Goal: Task Accomplishment & Management: Complete application form

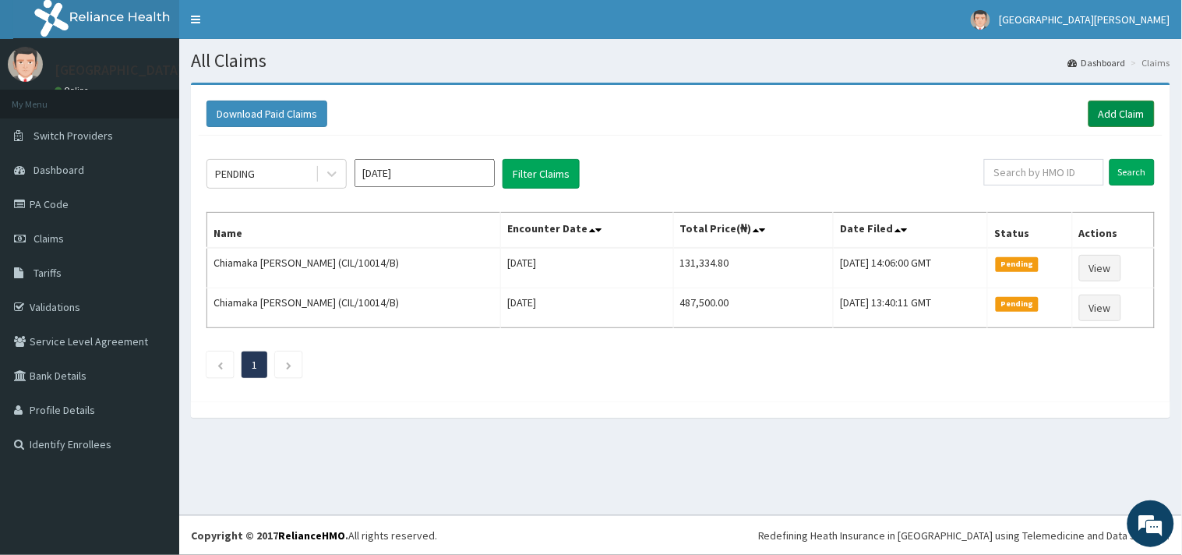
click at [1127, 111] on link "Add Claim" at bounding box center [1121, 114] width 66 height 26
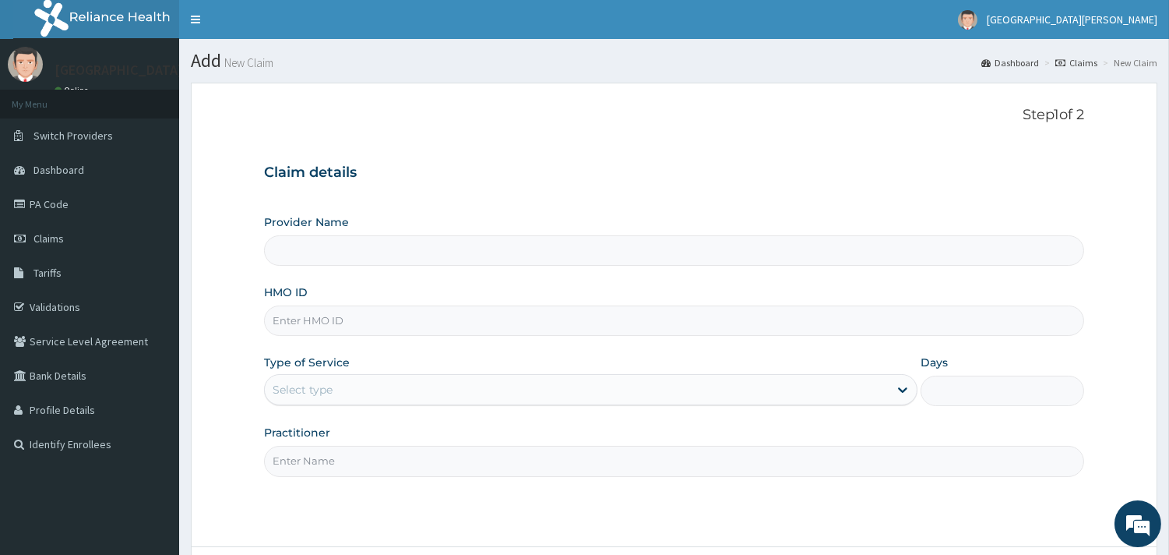
type input "ST. [PERSON_NAME][GEOGRAPHIC_DATA] -[GEOGRAPHIC_DATA]"
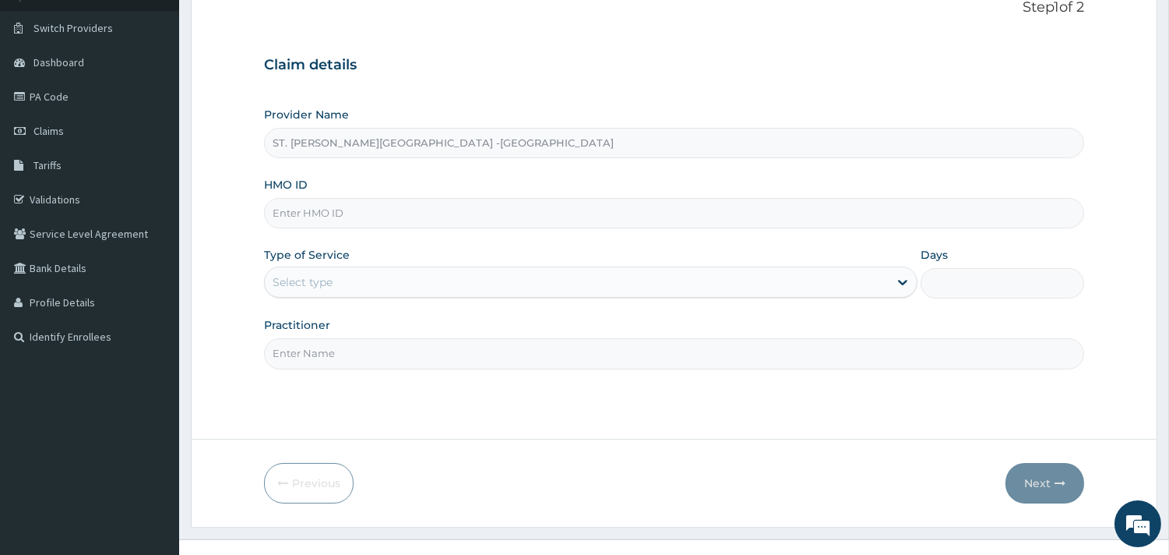
scroll to position [132, 0]
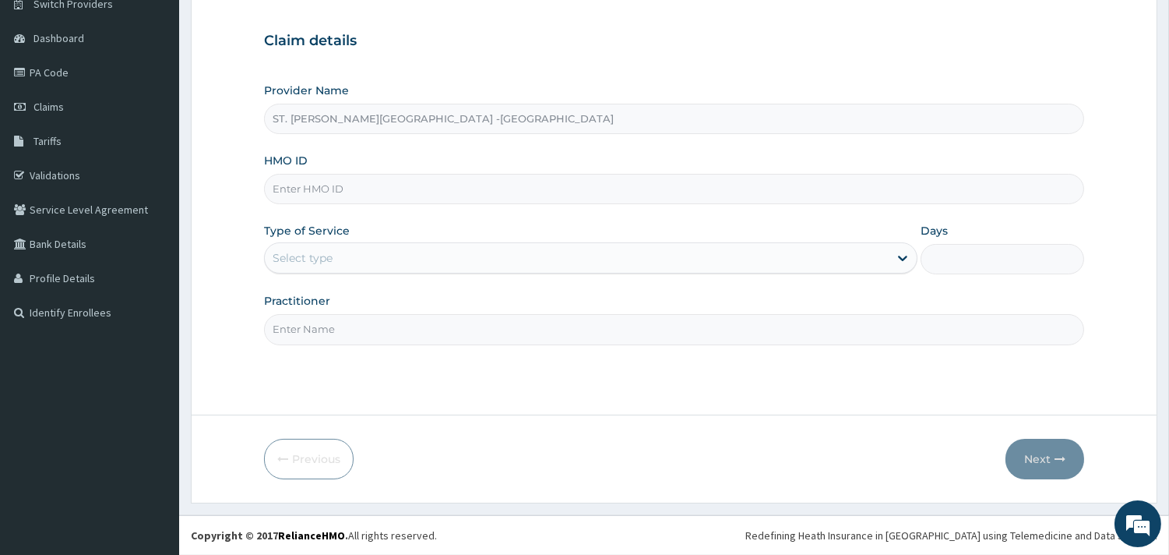
click at [424, 187] on input "HMO ID" at bounding box center [674, 189] width 820 height 30
paste input "CHL/11315/A"
type input "CHL/11315/A"
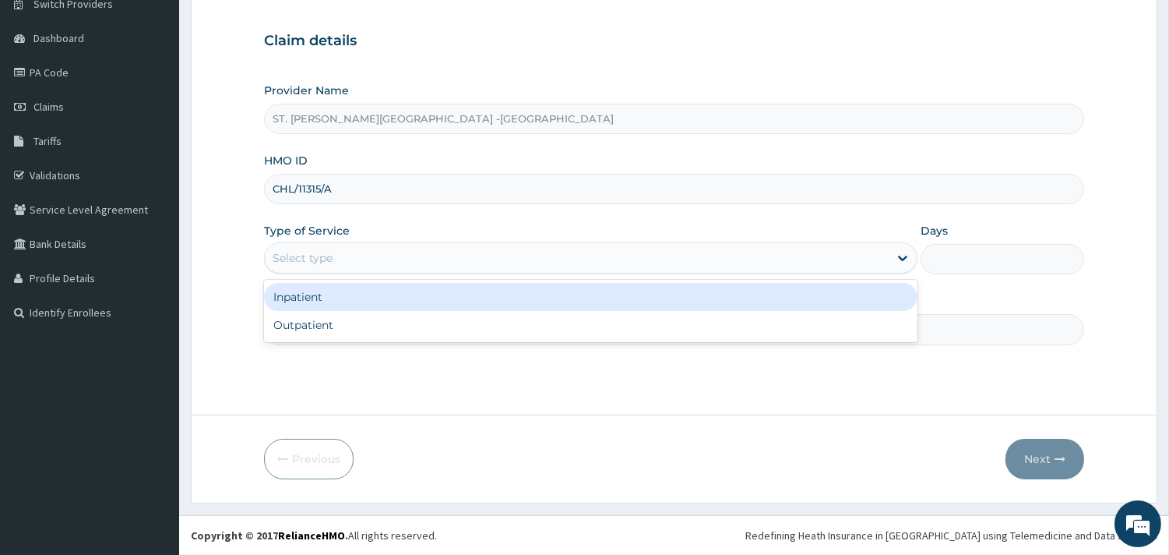
click at [411, 262] on div "Select type" at bounding box center [577, 257] width 624 height 25
click at [382, 297] on div "Inpatient" at bounding box center [591, 297] width 654 height 28
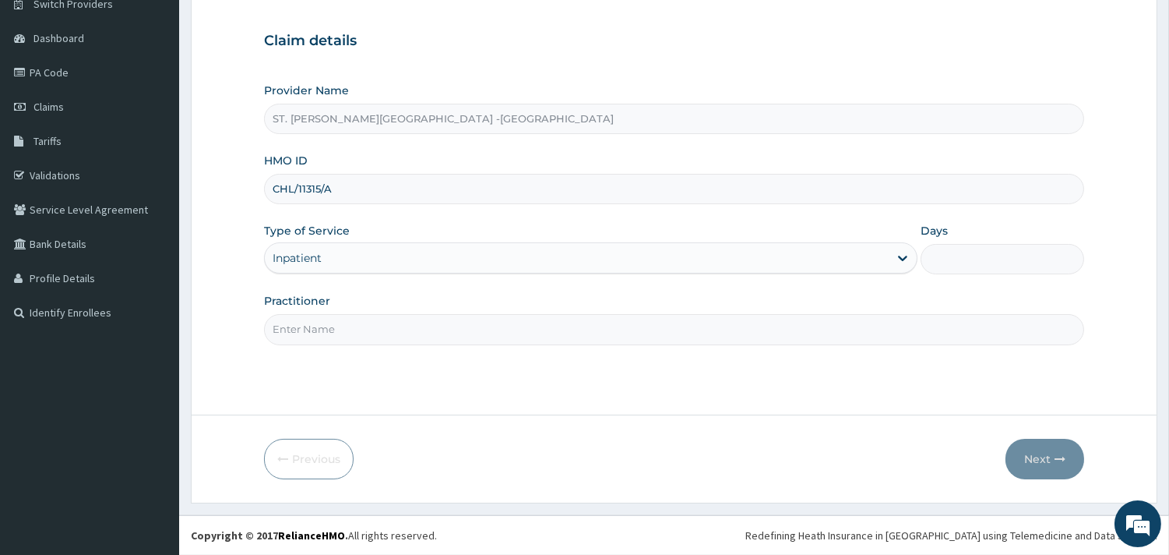
click at [347, 317] on input "Practitioner" at bounding box center [674, 329] width 820 height 30
type input "LUBA"
click at [1025, 261] on input "Days" at bounding box center [1003, 259] width 164 height 30
type input "2"
click at [1042, 458] on button "Next" at bounding box center [1045, 459] width 79 height 41
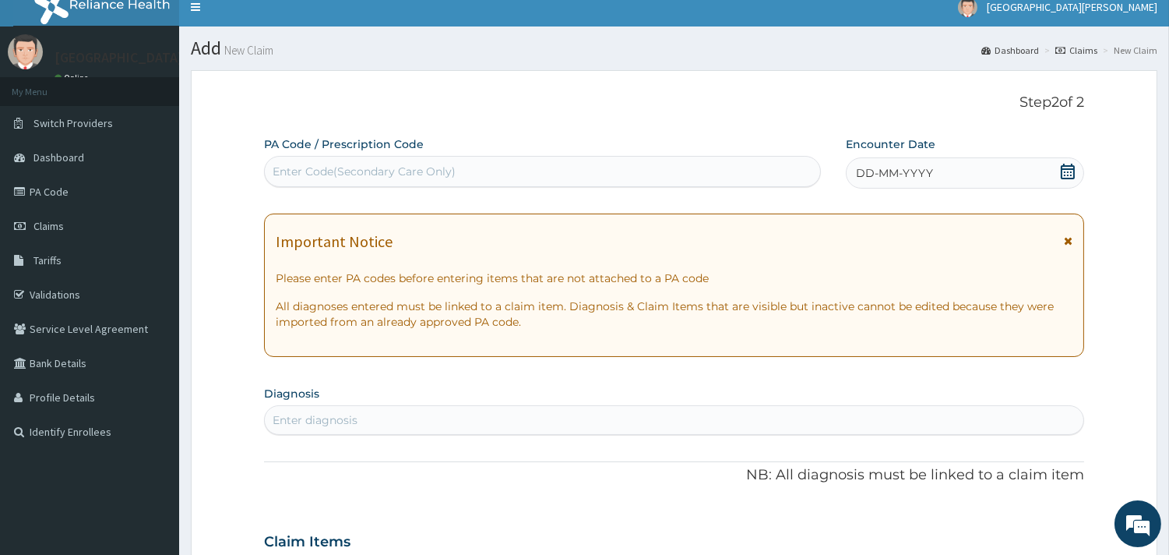
scroll to position [0, 0]
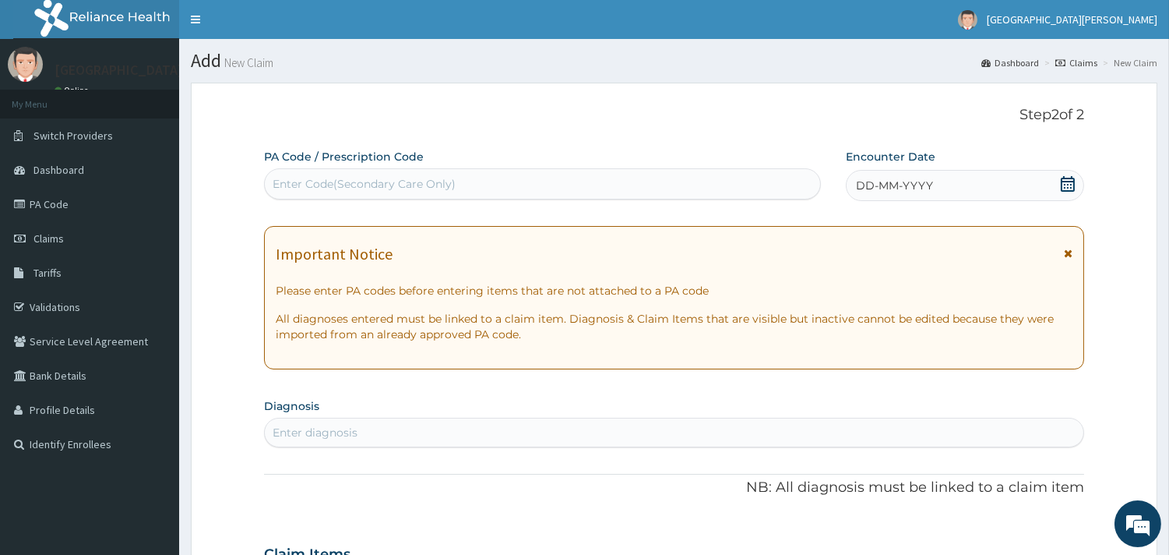
click at [1064, 179] on icon at bounding box center [1068, 184] width 16 height 16
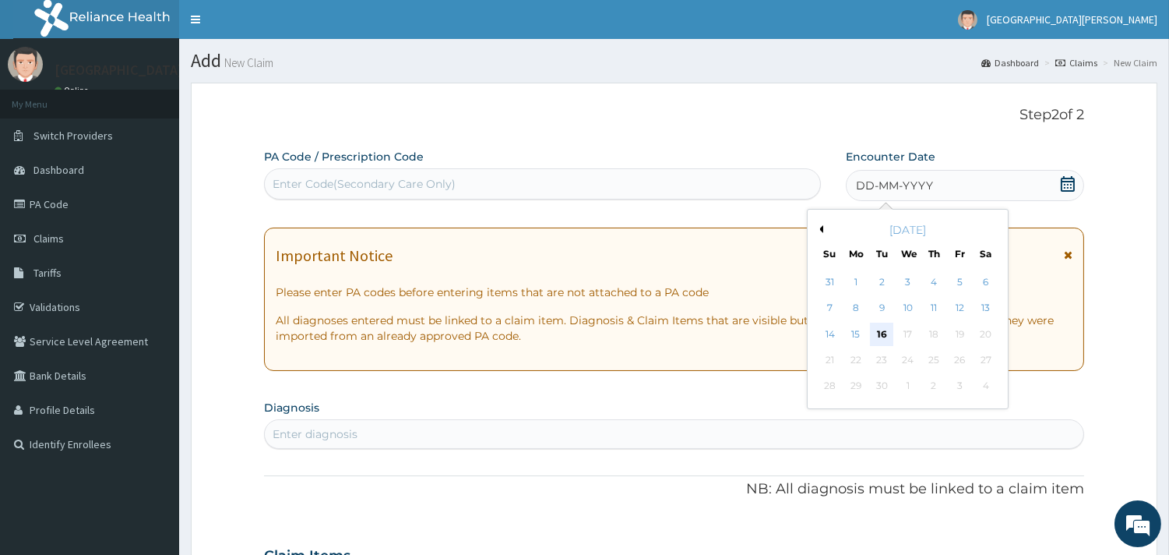
click at [876, 332] on div "16" at bounding box center [881, 334] width 23 height 23
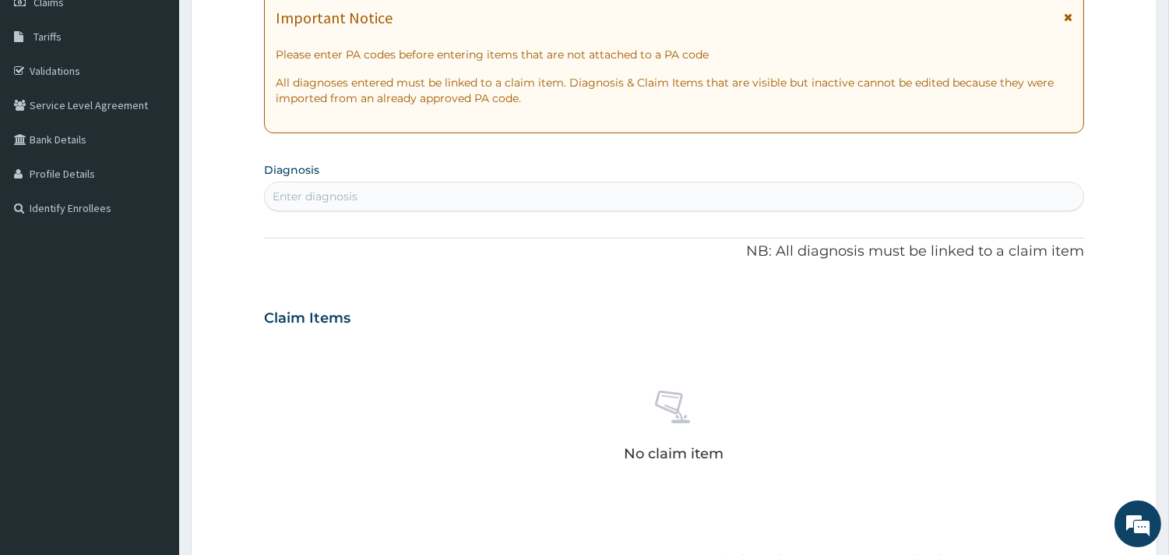
scroll to position [259, 0]
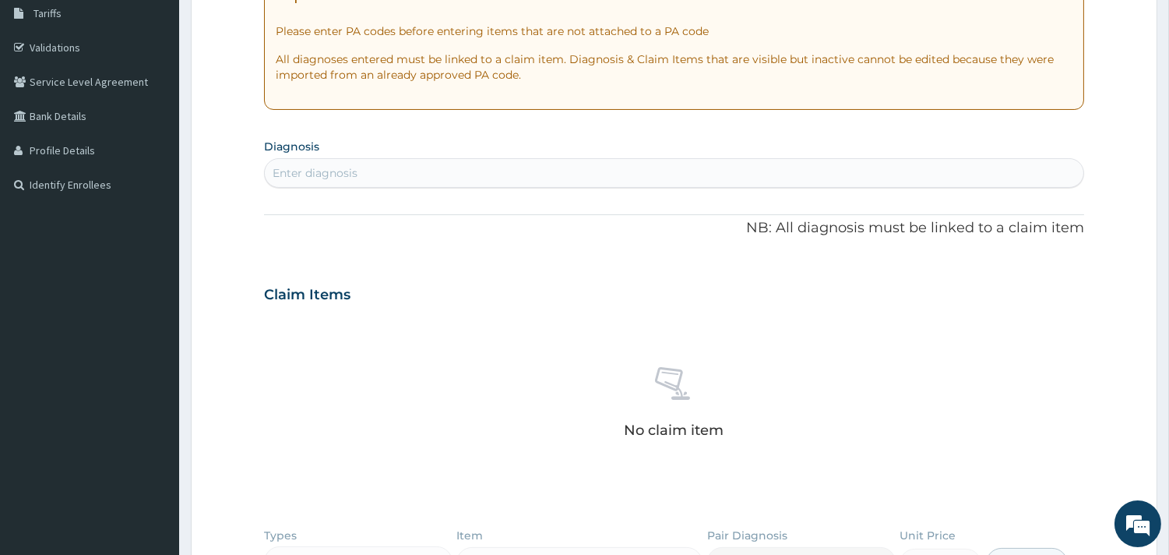
click at [476, 170] on div "Enter diagnosis" at bounding box center [674, 172] width 819 height 25
click at [445, 175] on div "Enter diagnosis" at bounding box center [674, 172] width 819 height 25
type input "[MEDICAL_DATA]"
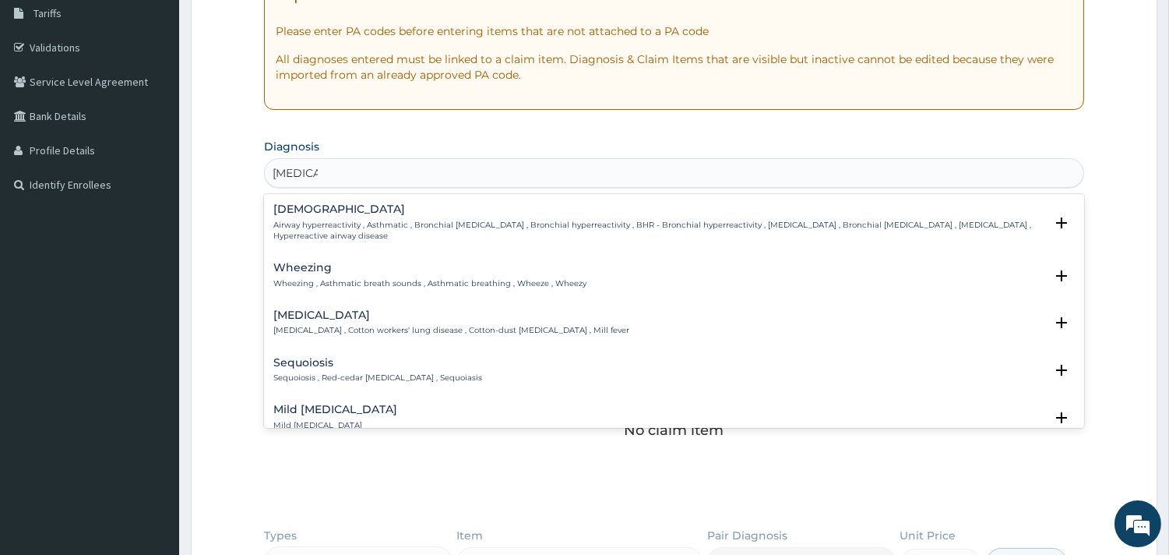
click at [309, 206] on h4 "[DEMOGRAPHIC_DATA]" at bounding box center [658, 209] width 771 height 12
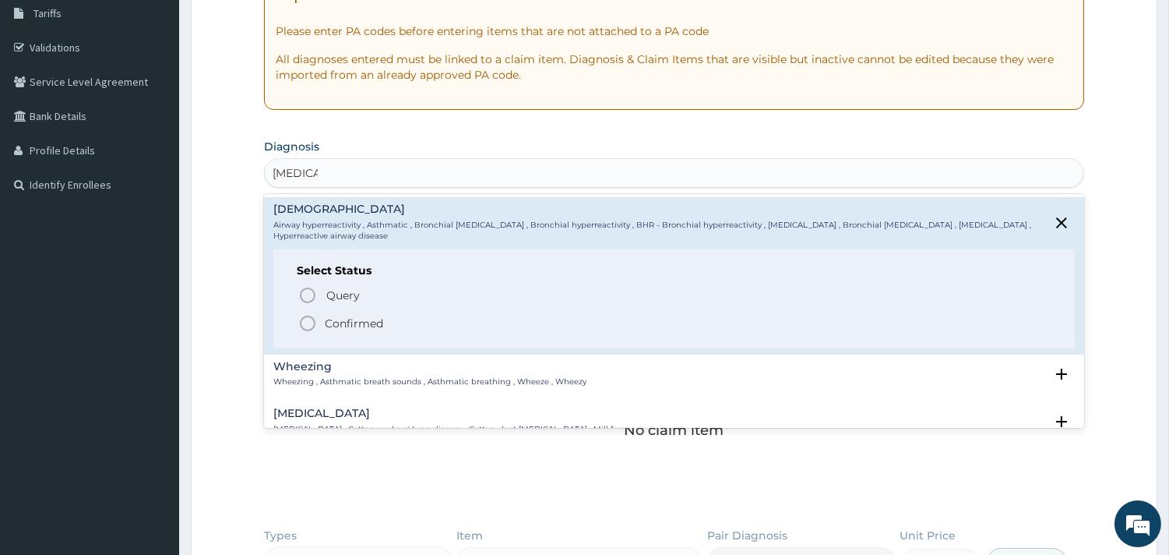
click at [308, 322] on icon "status option filled" at bounding box center [307, 323] width 19 height 19
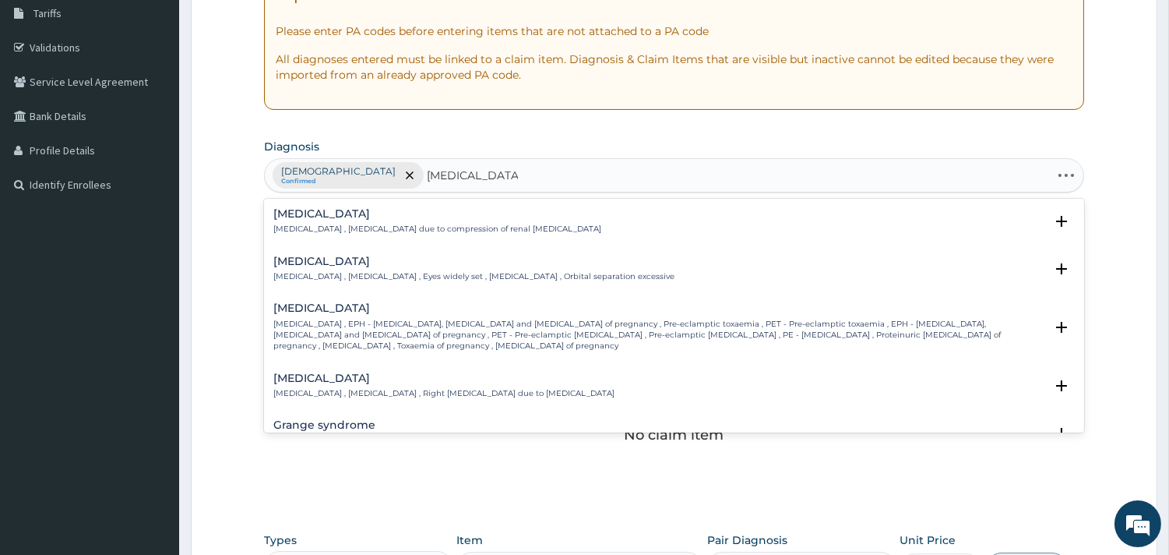
type input "[MEDICAL_DATA] ess"
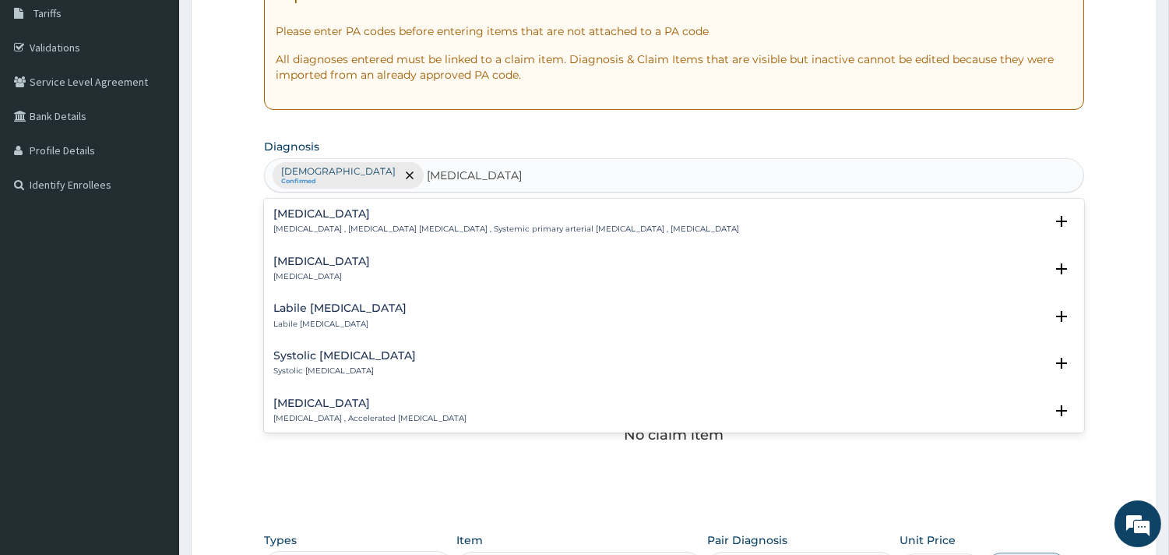
click at [337, 210] on h4 "[MEDICAL_DATA]" at bounding box center [506, 214] width 466 height 12
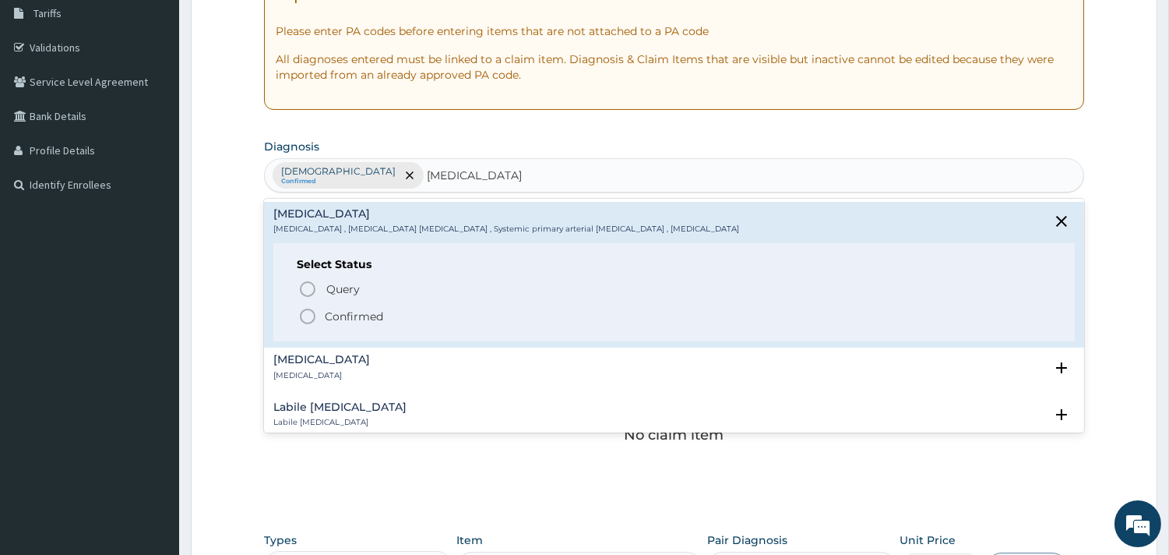
click at [304, 316] on icon "status option filled" at bounding box center [307, 316] width 19 height 19
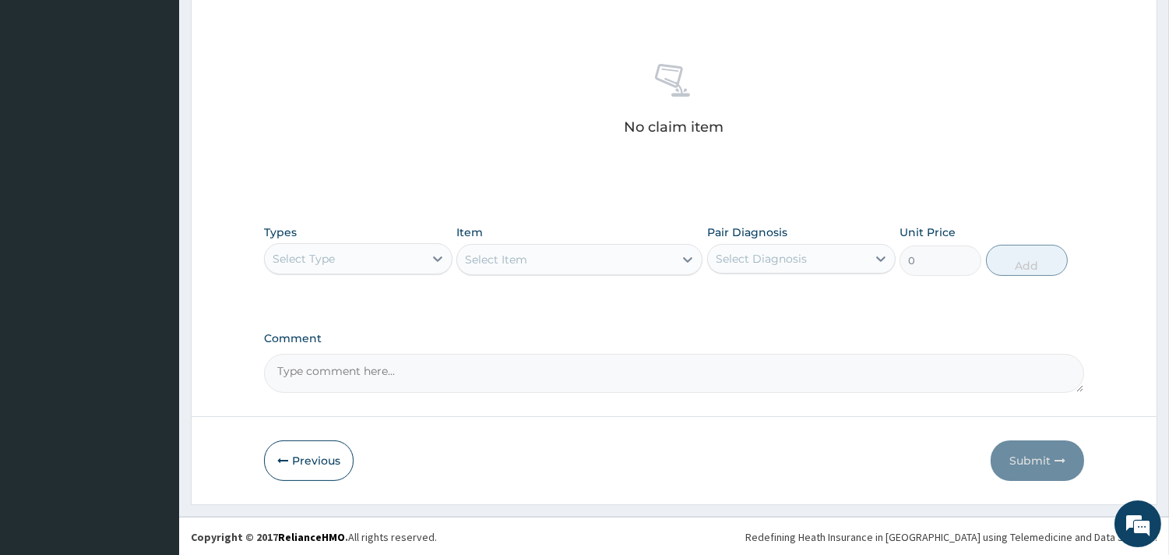
scroll to position [569, 0]
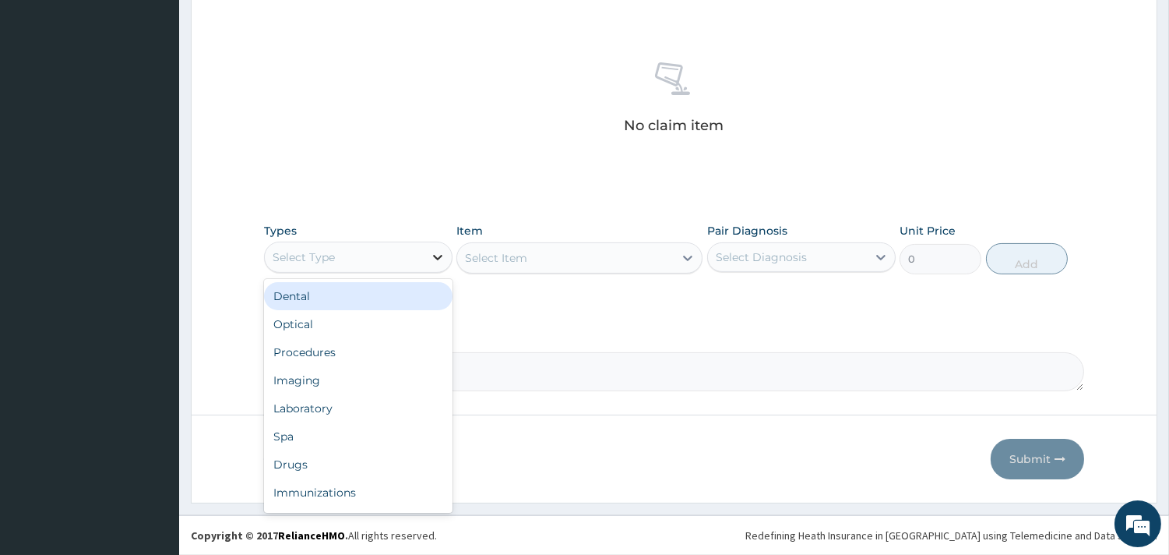
click at [433, 258] on icon at bounding box center [438, 257] width 16 height 16
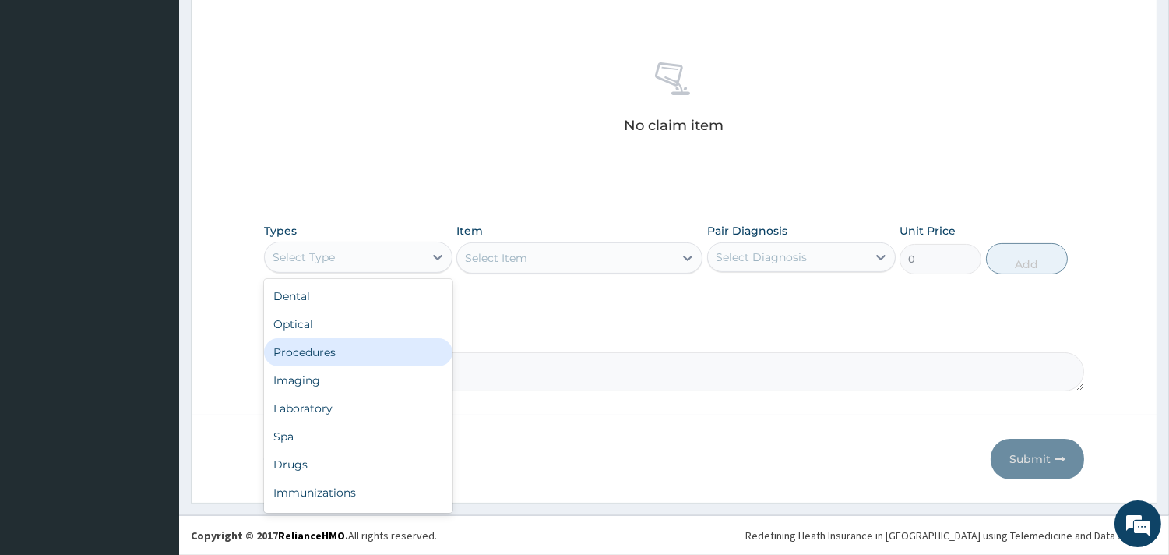
click at [376, 353] on div "Procedures" at bounding box center [358, 352] width 189 height 28
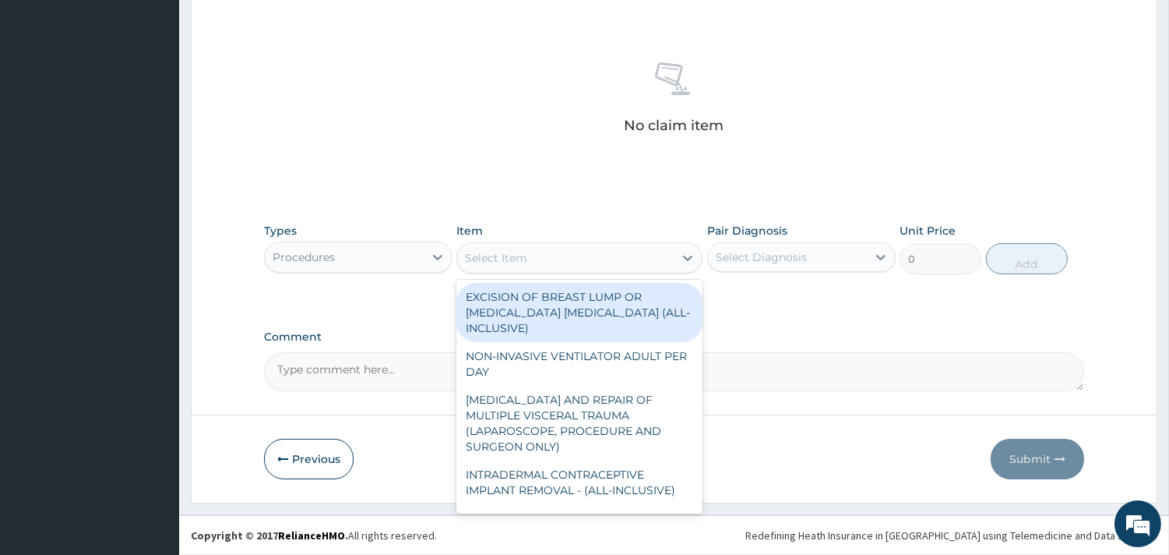
click at [667, 247] on div "Select Item" at bounding box center [565, 257] width 217 height 25
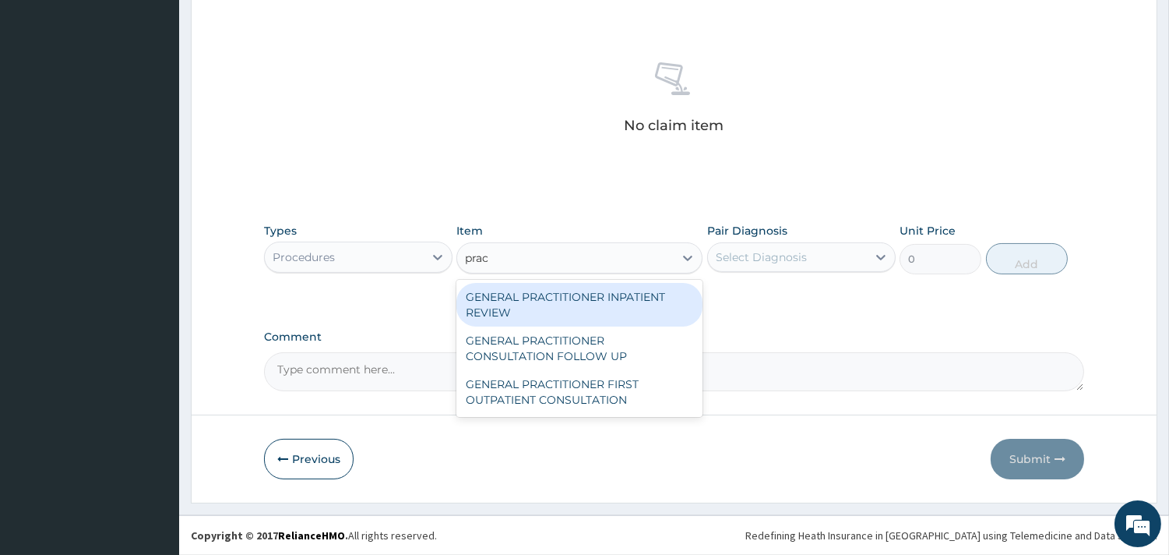
type input "pract"
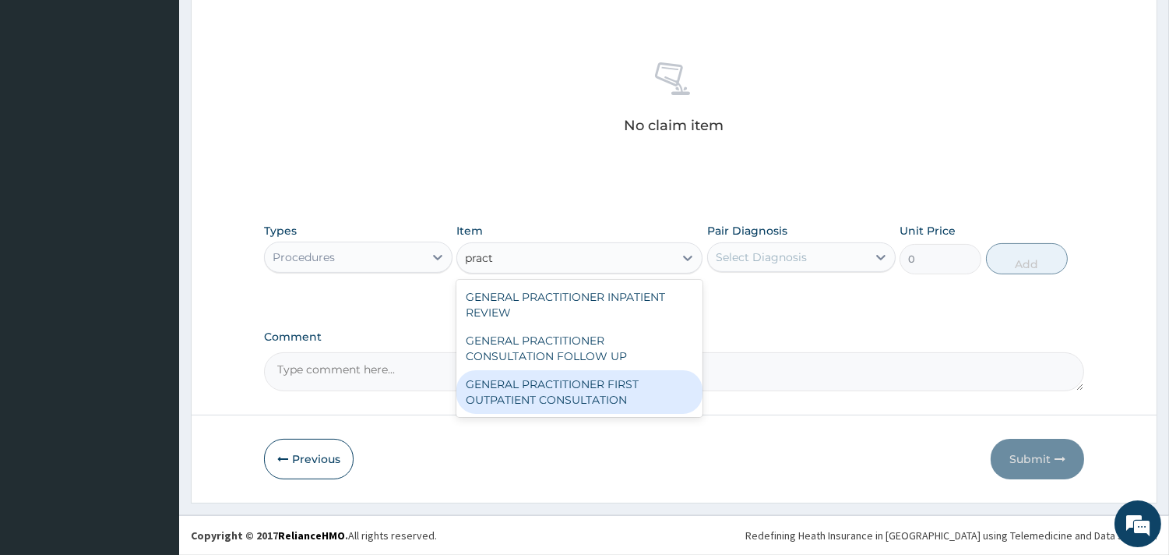
drag, startPoint x: 608, startPoint y: 383, endPoint x: 626, endPoint y: 369, distance: 23.2
click at [609, 384] on div "GENERAL PRACTITIONER FIRST OUTPATIENT CONSULTATION" at bounding box center [580, 392] width 246 height 44
type input "3750"
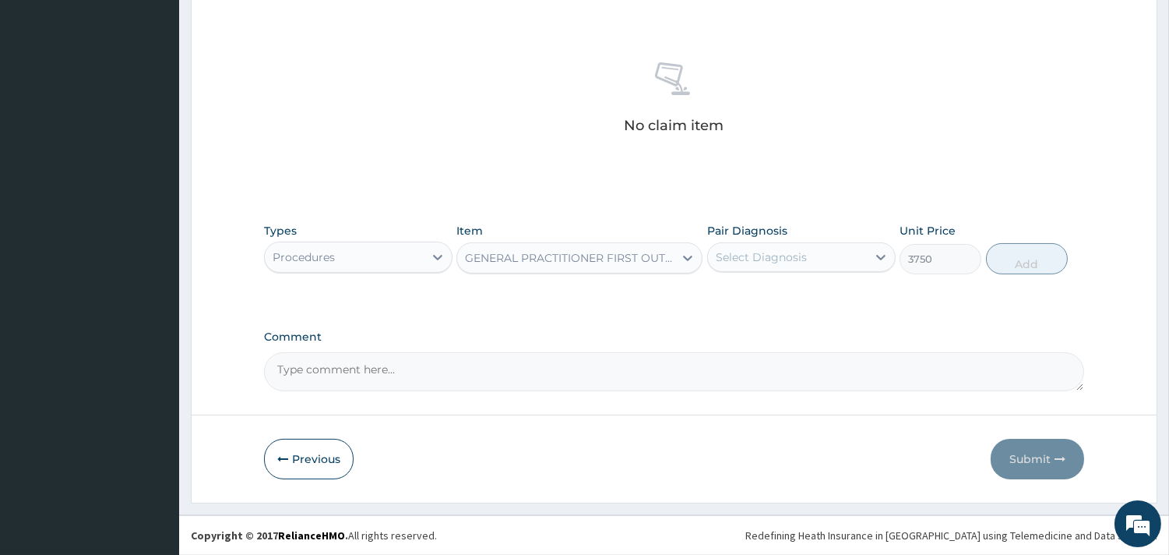
click at [813, 258] on div "Select Diagnosis" at bounding box center [787, 257] width 159 height 25
click at [819, 302] on div "[DEMOGRAPHIC_DATA]" at bounding box center [801, 297] width 189 height 32
checkbox input "true"
click at [1031, 253] on button "Add" at bounding box center [1027, 258] width 82 height 31
type input "0"
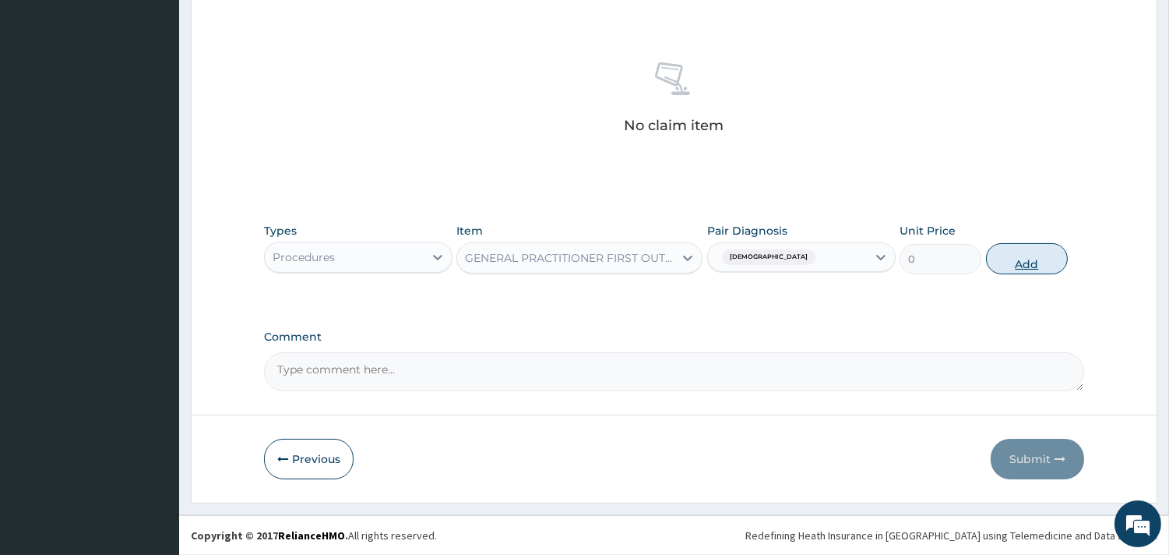
scroll to position [493, 0]
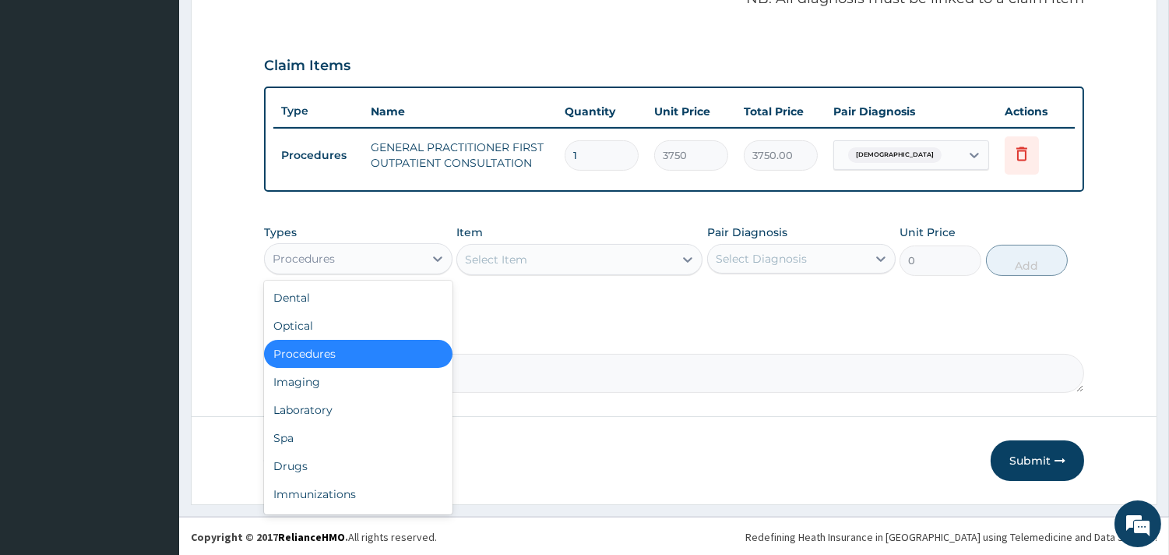
click at [404, 256] on div "Procedures" at bounding box center [344, 258] width 159 height 25
click at [305, 457] on div "Drugs" at bounding box center [358, 466] width 189 height 28
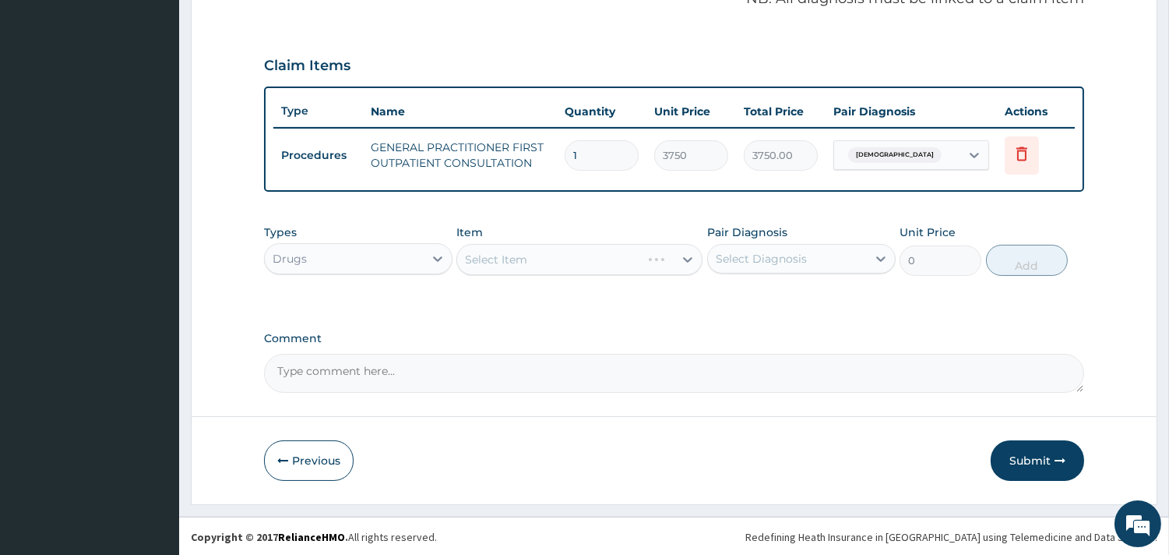
click at [601, 262] on div "Select Item" at bounding box center [580, 259] width 246 height 31
click at [678, 255] on div "Select Item" at bounding box center [580, 259] width 246 height 31
click at [621, 256] on div "Select Item" at bounding box center [565, 259] width 217 height 25
click at [523, 247] on div "Select Item" at bounding box center [565, 259] width 217 height 25
click at [524, 259] on div "Select Item" at bounding box center [496, 260] width 62 height 16
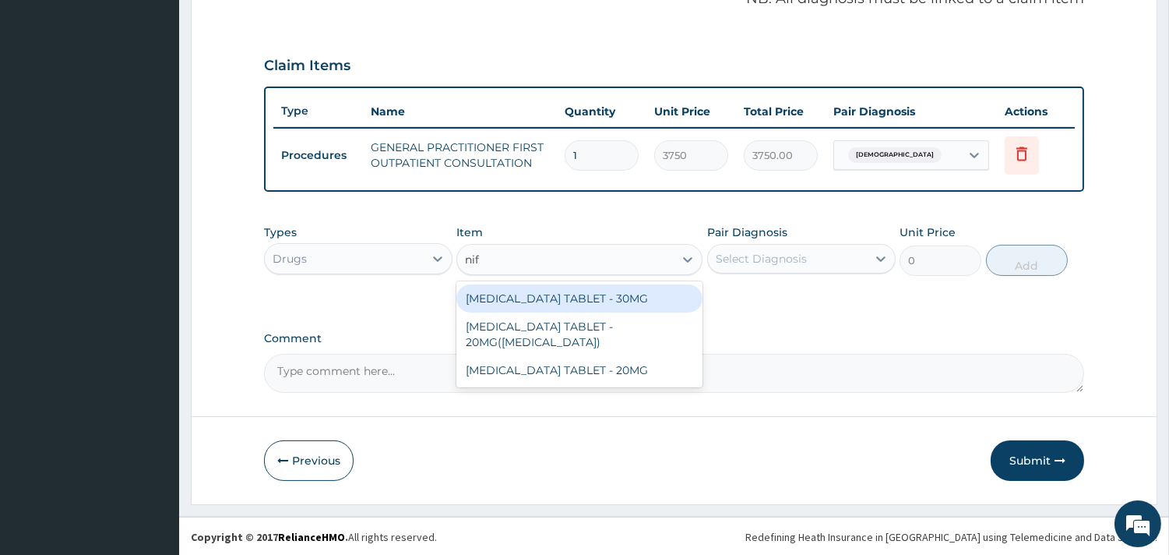
type input "nife"
click at [528, 298] on div "[MEDICAL_DATA] TABLET - 30MG" at bounding box center [580, 298] width 246 height 28
type input "224"
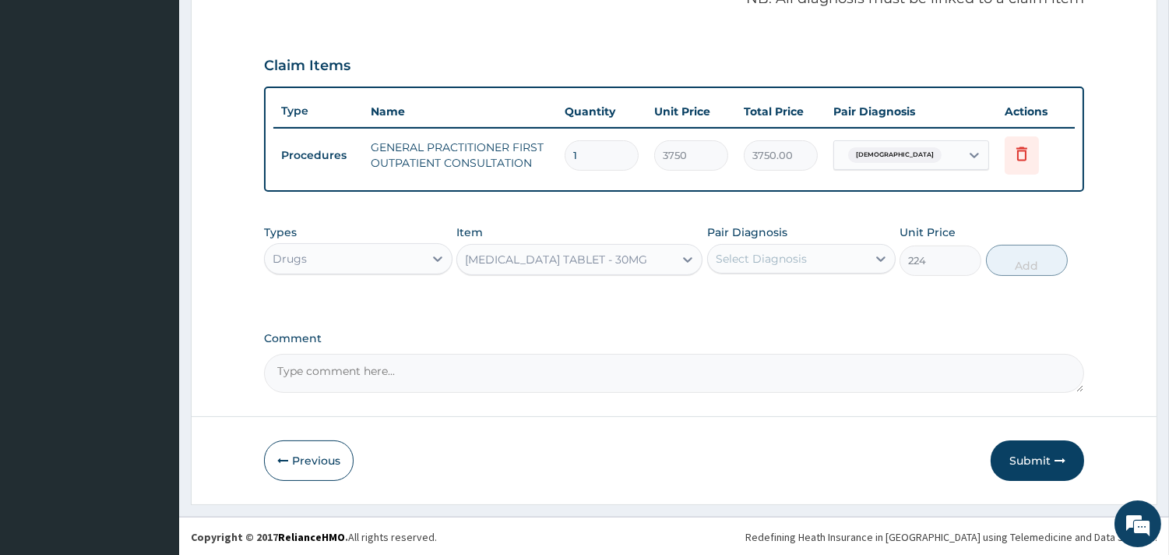
click at [756, 252] on div "Select Diagnosis" at bounding box center [761, 259] width 91 height 16
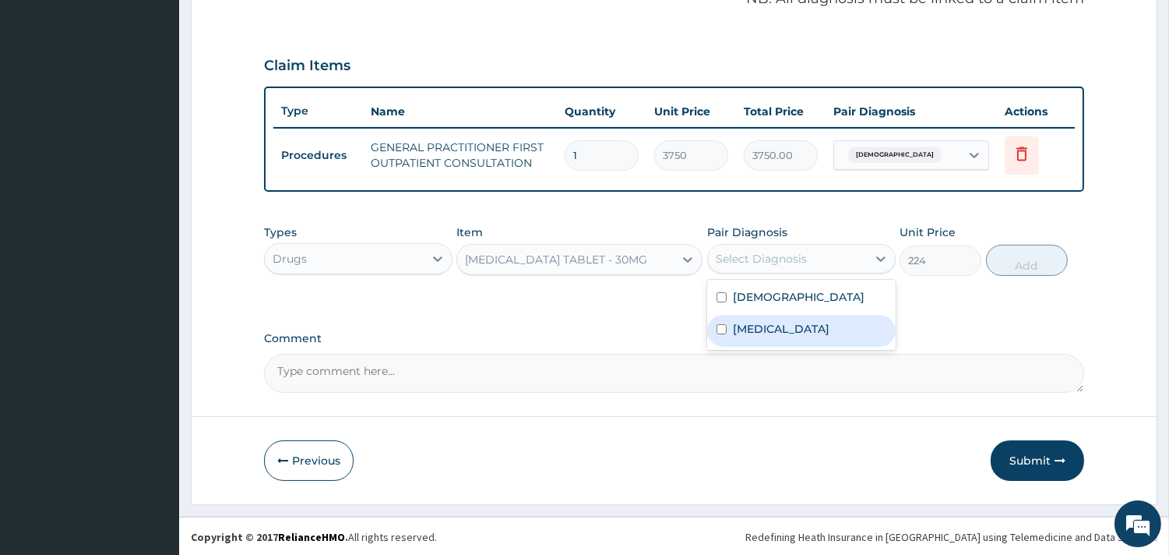
click at [765, 329] on label "[MEDICAL_DATA]" at bounding box center [781, 329] width 97 height 16
checkbox input "true"
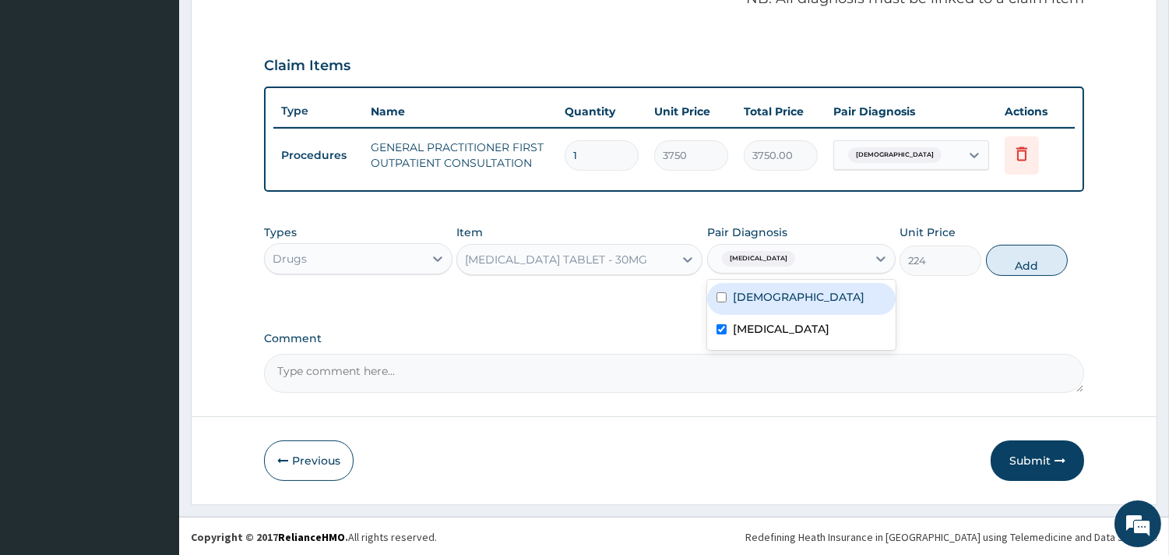
click at [1025, 260] on button "Add" at bounding box center [1027, 260] width 82 height 31
type input "0"
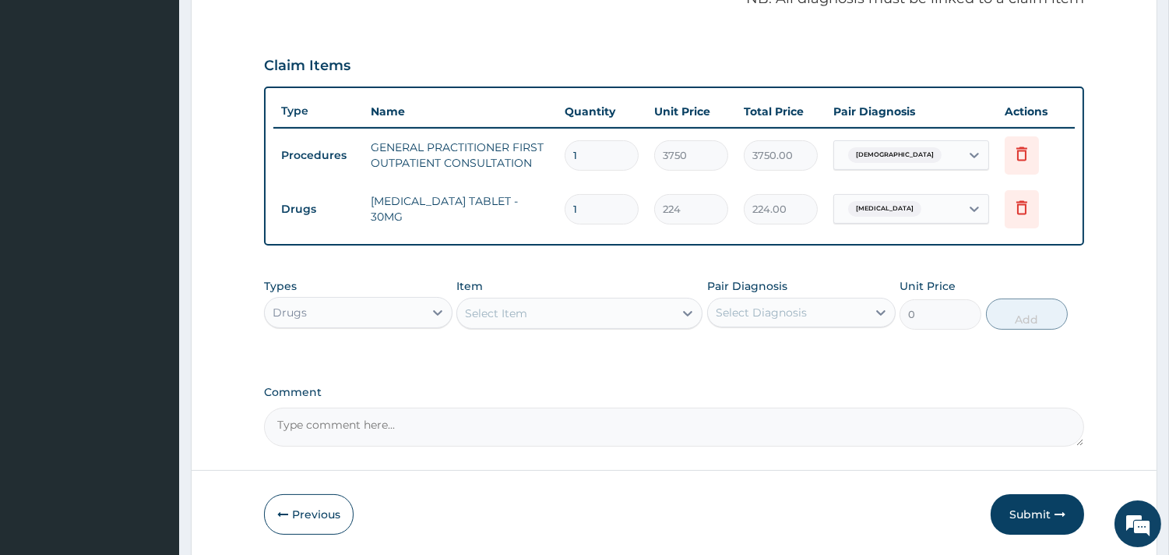
click at [533, 314] on div "Select Item" at bounding box center [565, 313] width 217 height 25
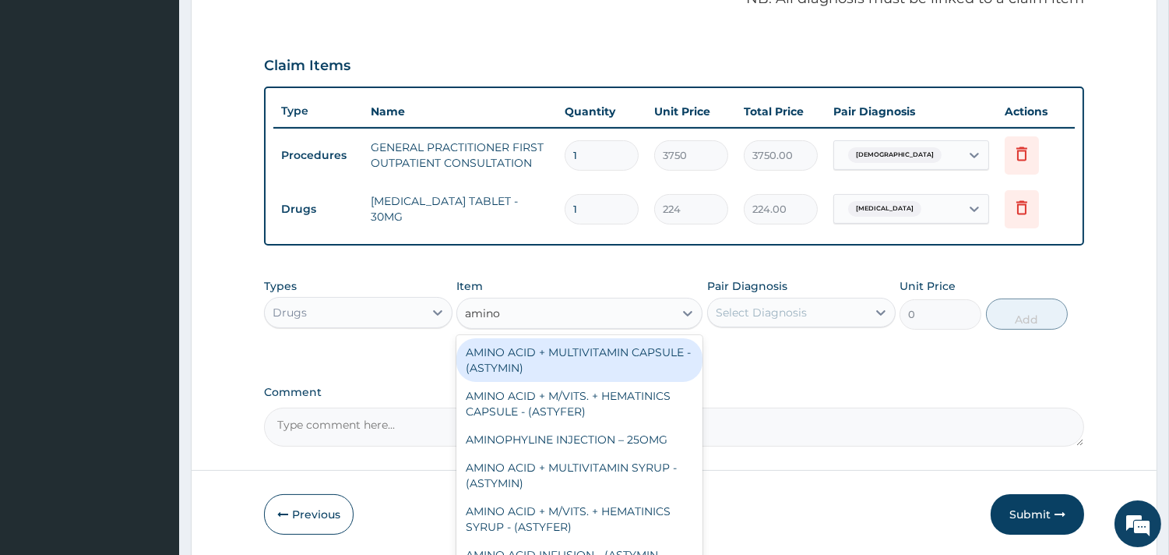
type input "aminop"
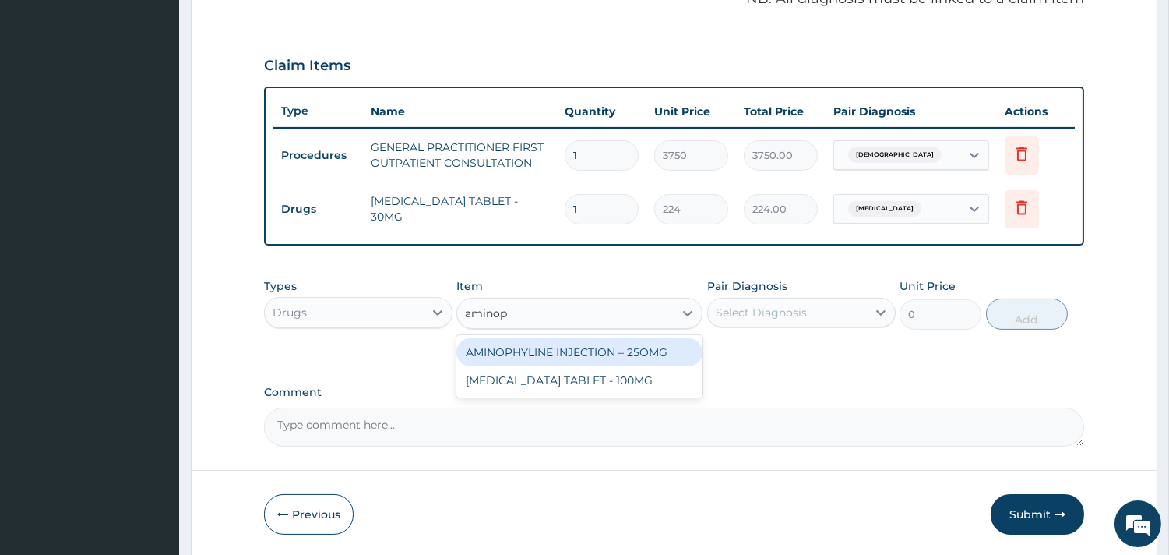
click at [637, 349] on div "AMINOPHYLINE INJECTION – 25OMG" at bounding box center [580, 352] width 246 height 28
type input "420"
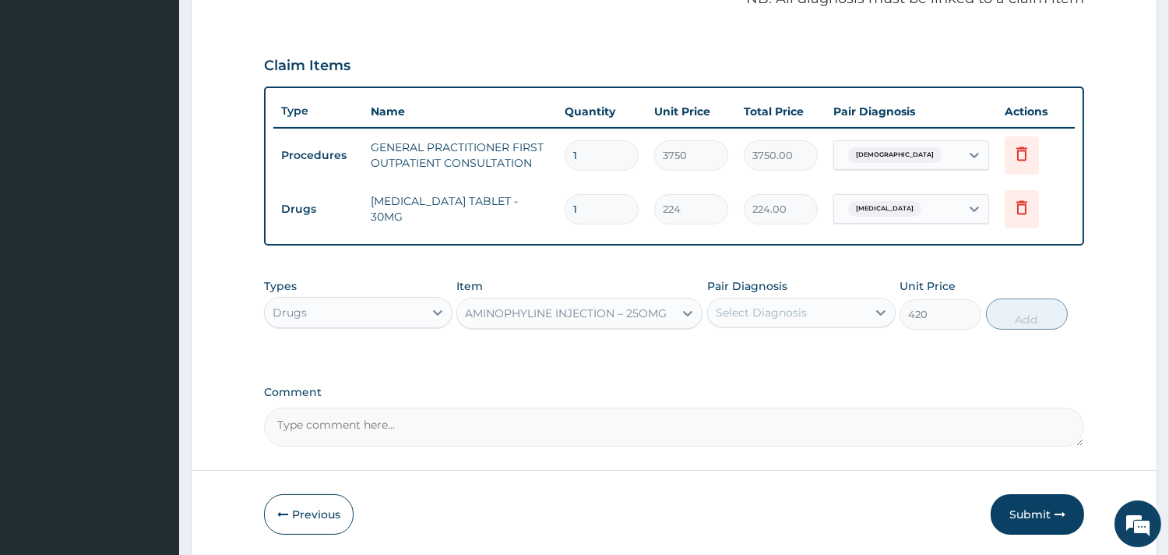
click at [753, 317] on div "Select Diagnosis" at bounding box center [761, 313] width 91 height 16
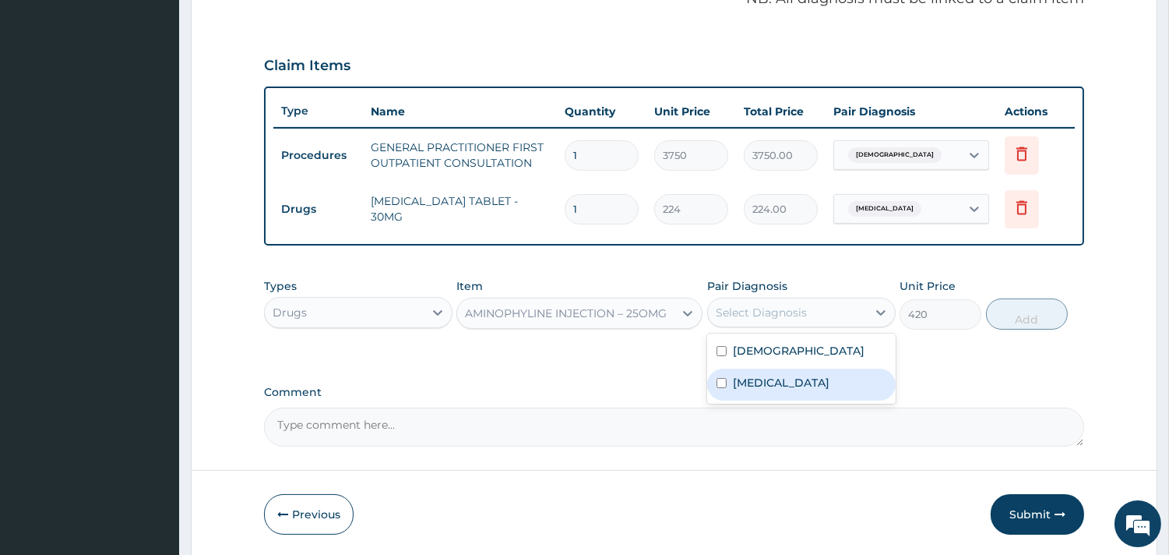
click at [819, 388] on label "[MEDICAL_DATA]" at bounding box center [781, 383] width 97 height 16
checkbox input "true"
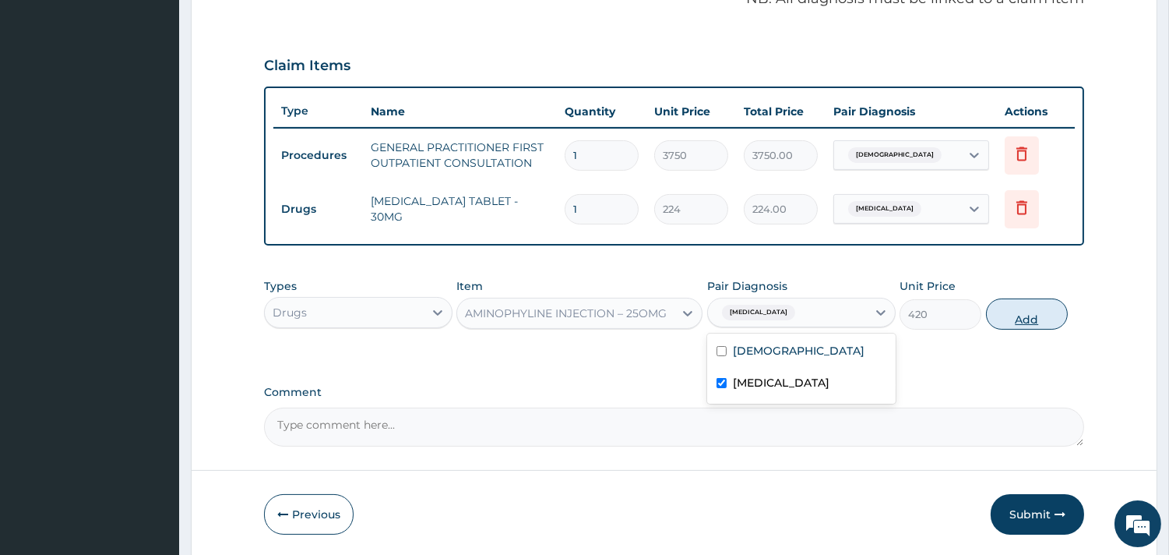
click at [1032, 316] on button "Add" at bounding box center [1027, 313] width 82 height 31
type input "0"
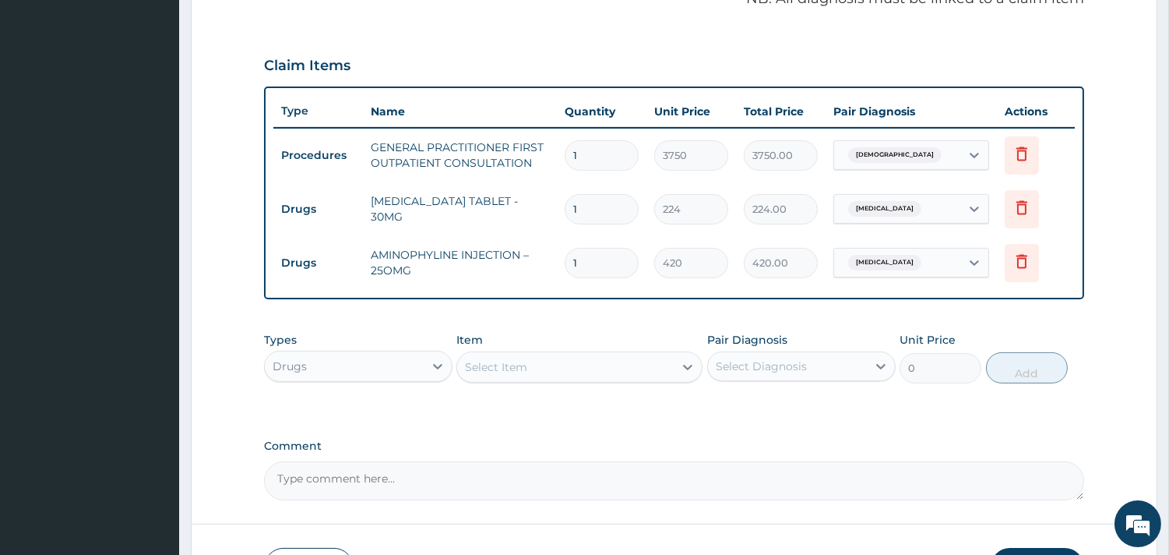
click at [585, 360] on div "Select Item" at bounding box center [565, 367] width 217 height 25
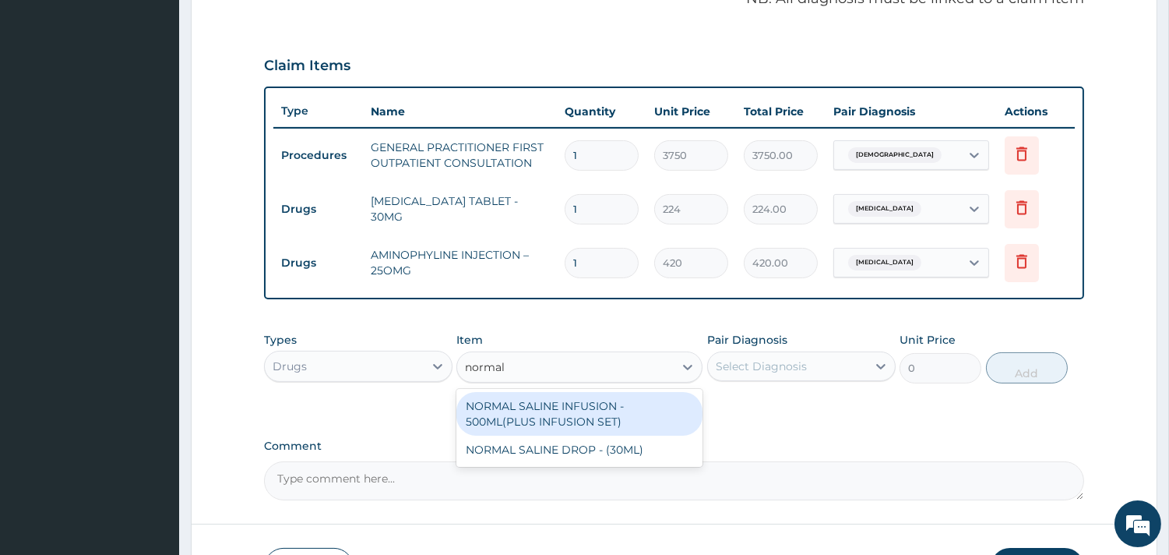
type input "normal"
click at [567, 405] on div "NORMAL SALINE INFUSION - 500ML(PLUS INFUSION SET)" at bounding box center [580, 414] width 246 height 44
type input "1092"
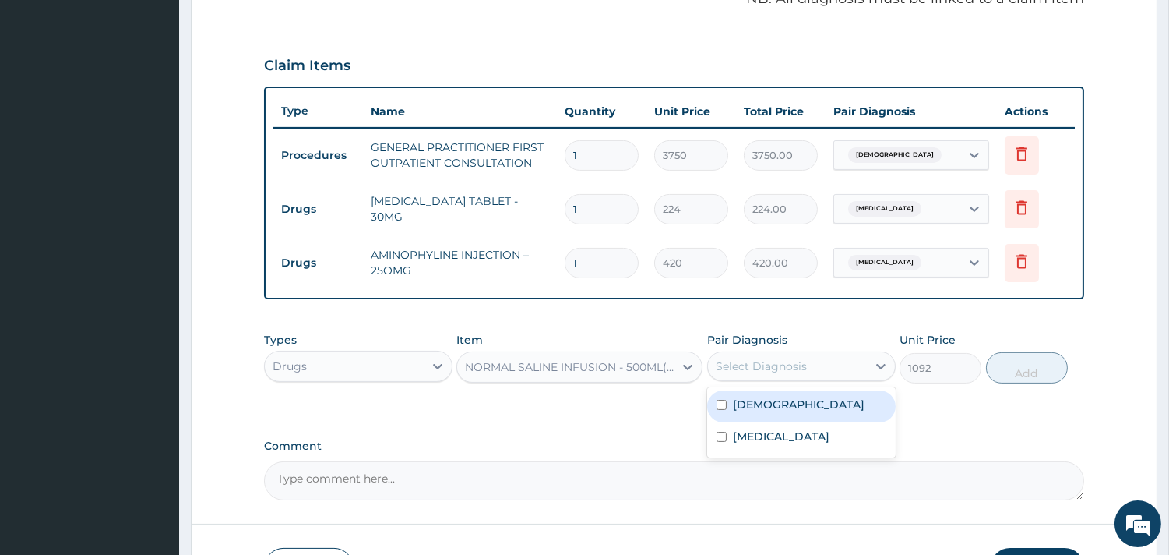
click at [781, 361] on div "Select Diagnosis" at bounding box center [761, 366] width 91 height 16
click at [798, 405] on div "[DEMOGRAPHIC_DATA]" at bounding box center [801, 406] width 189 height 32
checkbox input "true"
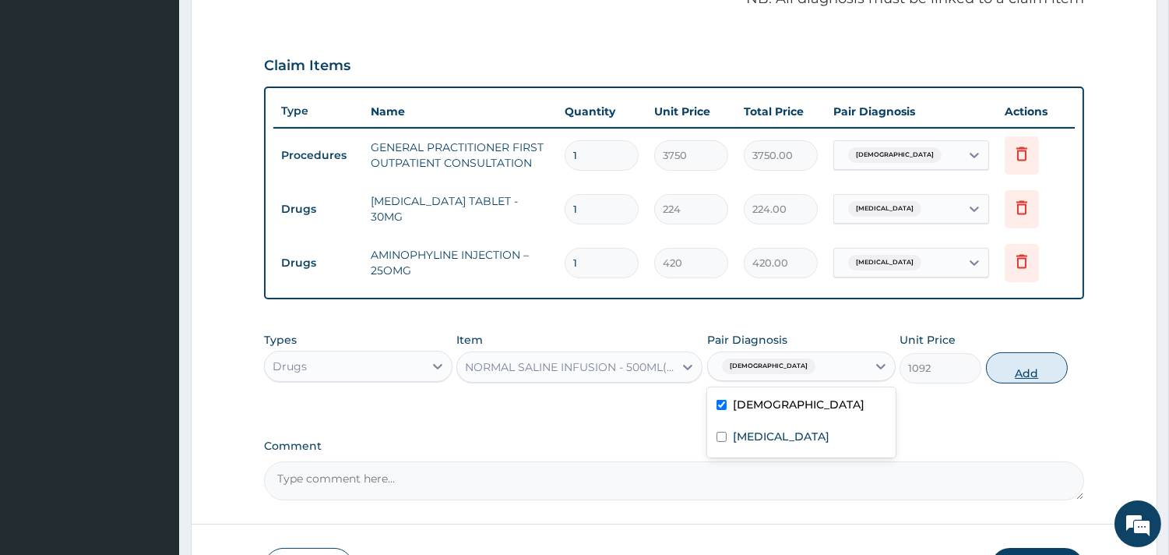
click at [1042, 375] on button "Add" at bounding box center [1027, 367] width 82 height 31
type input "0"
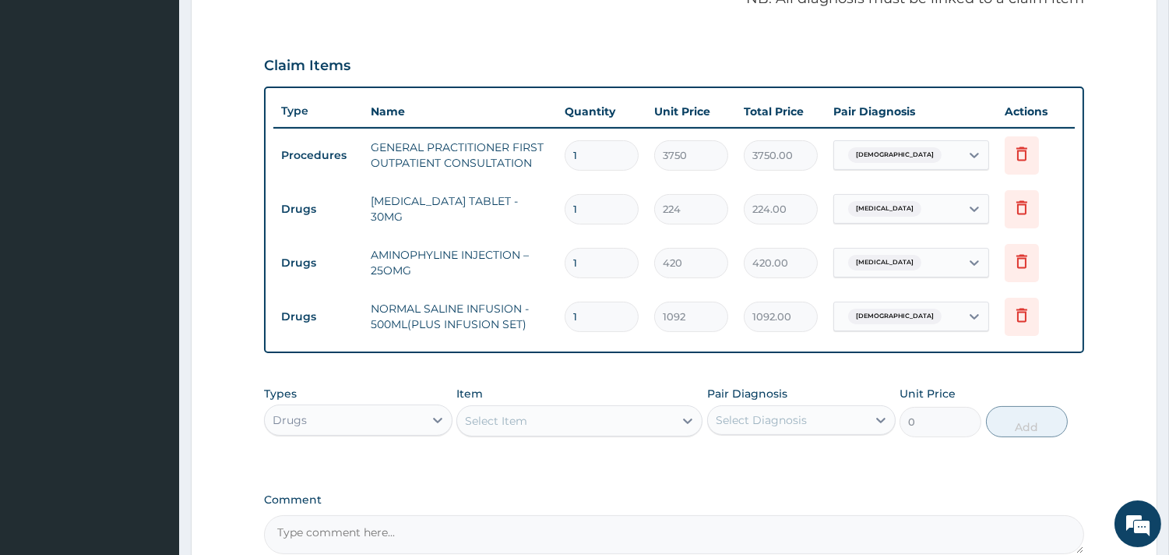
click at [526, 419] on div "Select Item" at bounding box center [496, 421] width 62 height 16
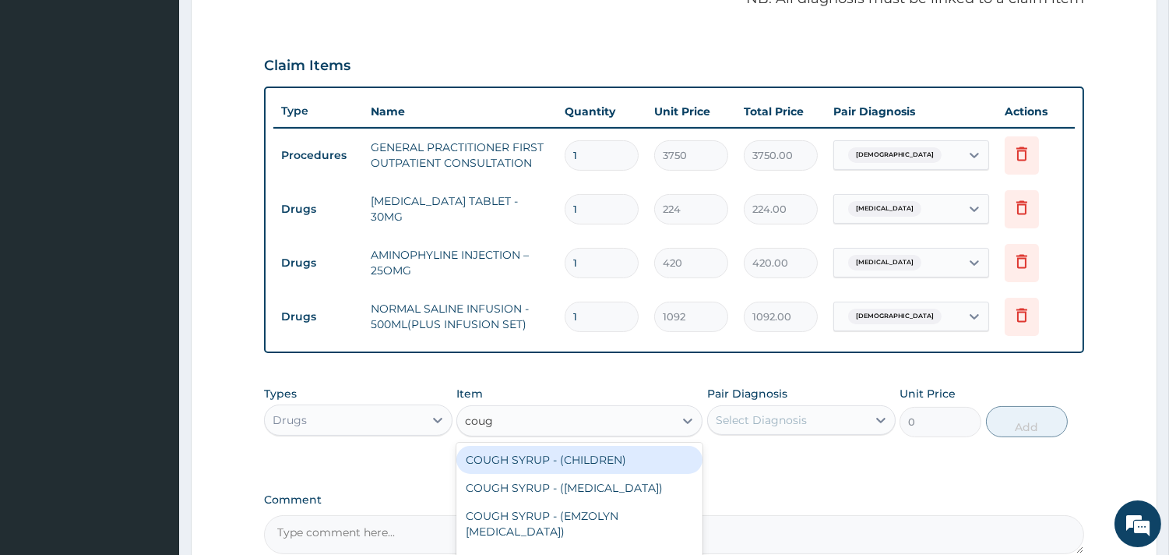
type input "cough"
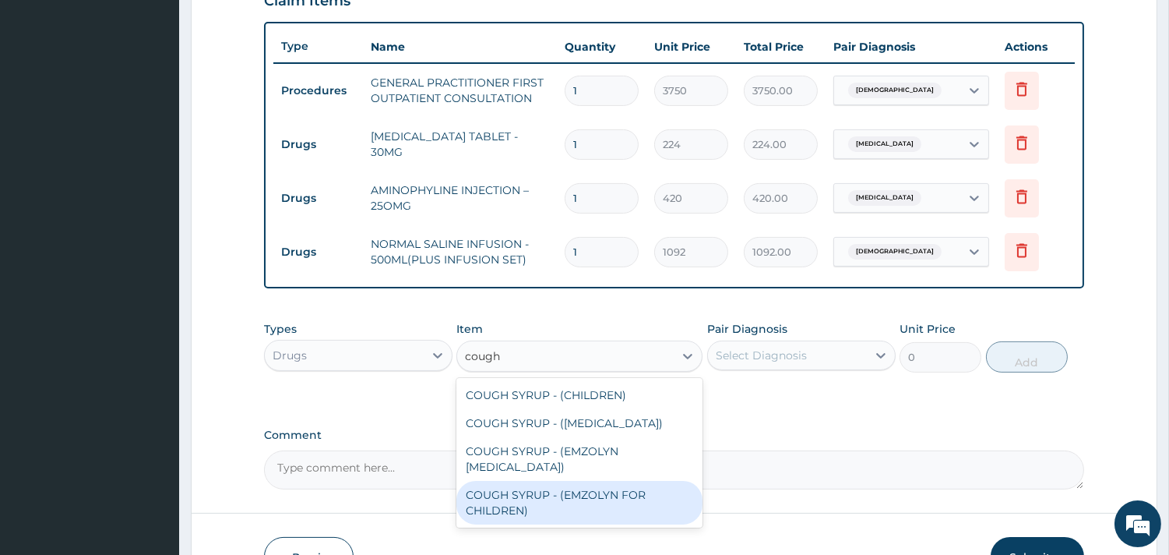
scroll to position [656, 0]
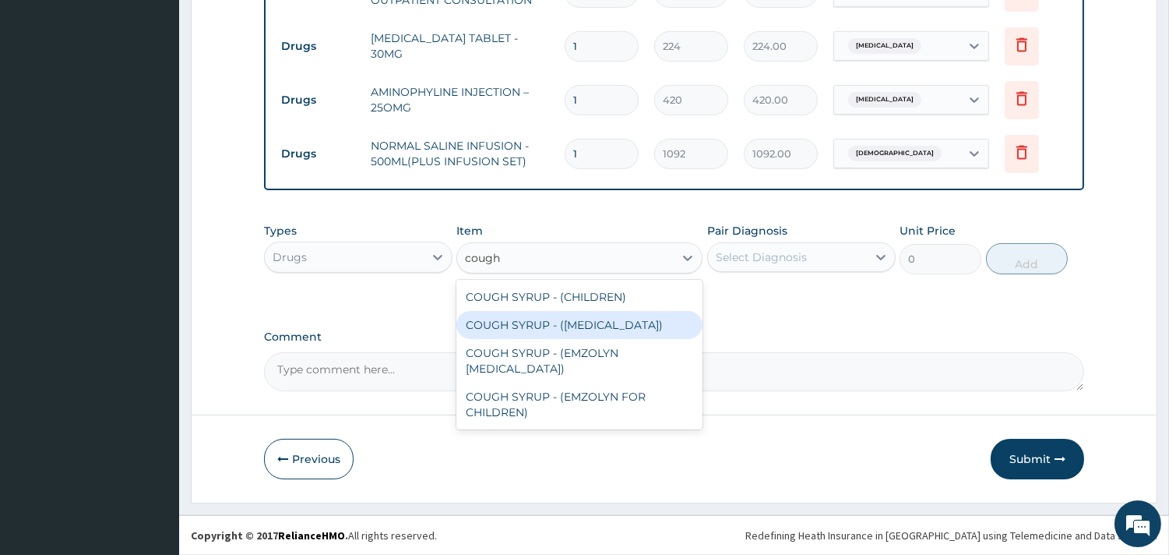
click at [666, 328] on div "COUGH SYRUP - ([MEDICAL_DATA])" at bounding box center [580, 325] width 246 height 28
type input "1120"
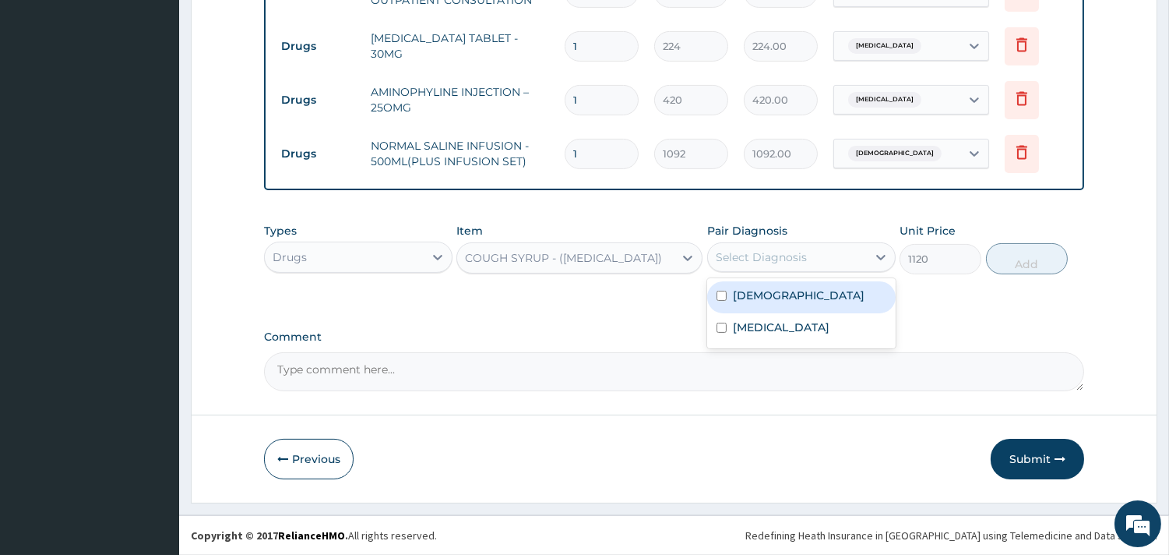
click at [812, 270] on div "Select Diagnosis" at bounding box center [801, 257] width 189 height 30
drag, startPoint x: 808, startPoint y: 302, endPoint x: 982, endPoint y: 279, distance: 175.2
click at [811, 300] on div "[DEMOGRAPHIC_DATA]" at bounding box center [801, 297] width 189 height 32
checkbox input "true"
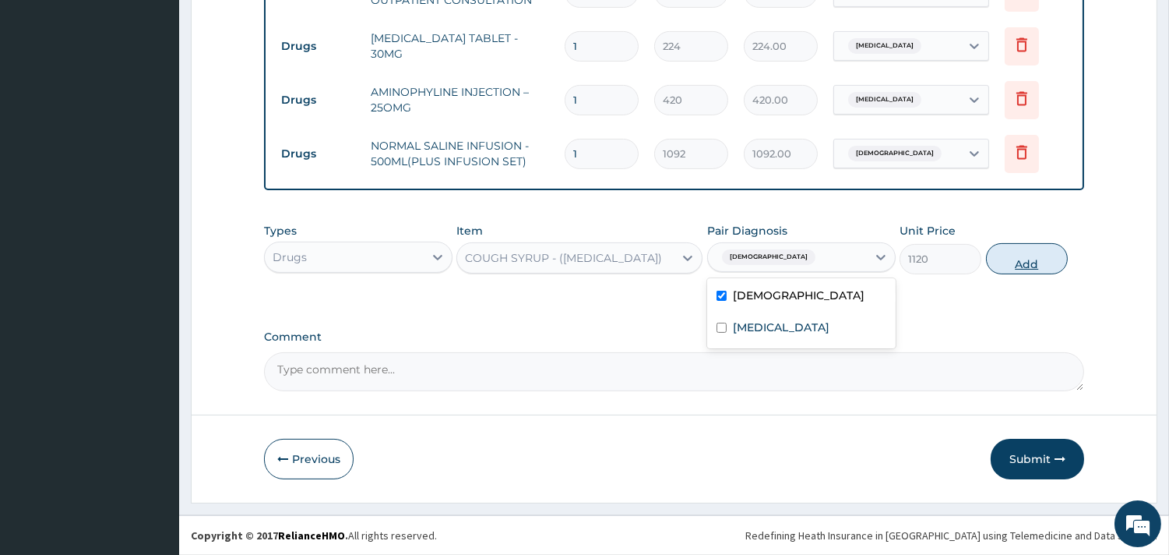
click at [1031, 256] on button "Add" at bounding box center [1027, 258] width 82 height 31
type input "0"
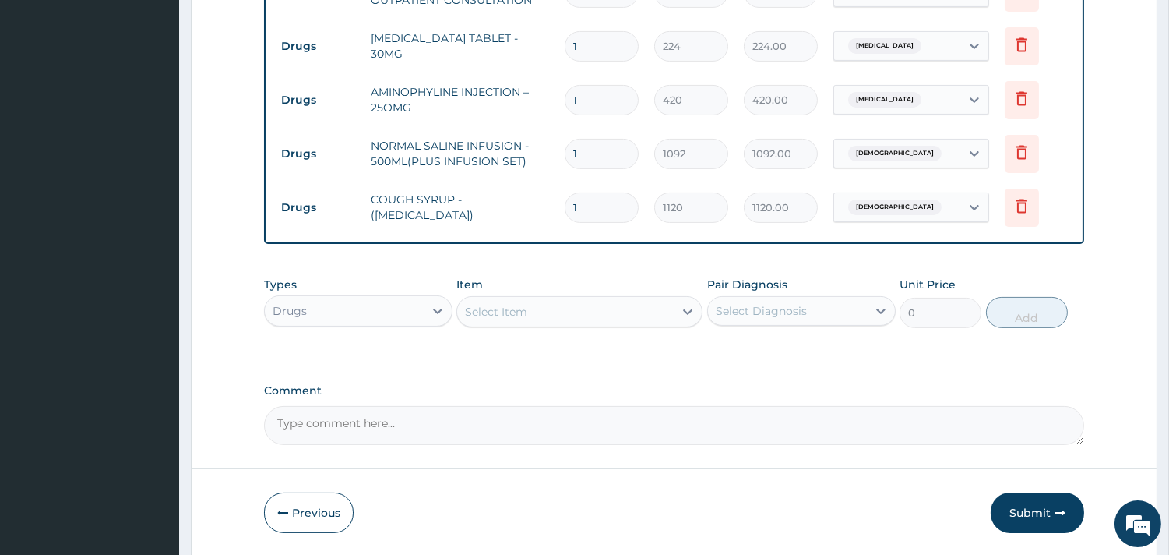
click at [623, 302] on div "Select Item" at bounding box center [565, 311] width 217 height 25
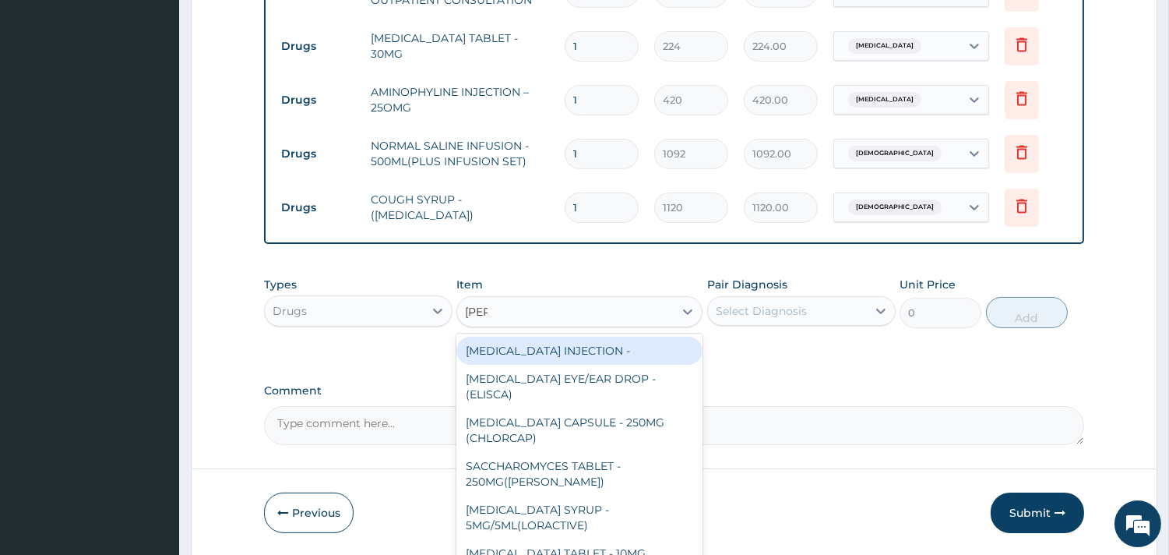
type input "lorat"
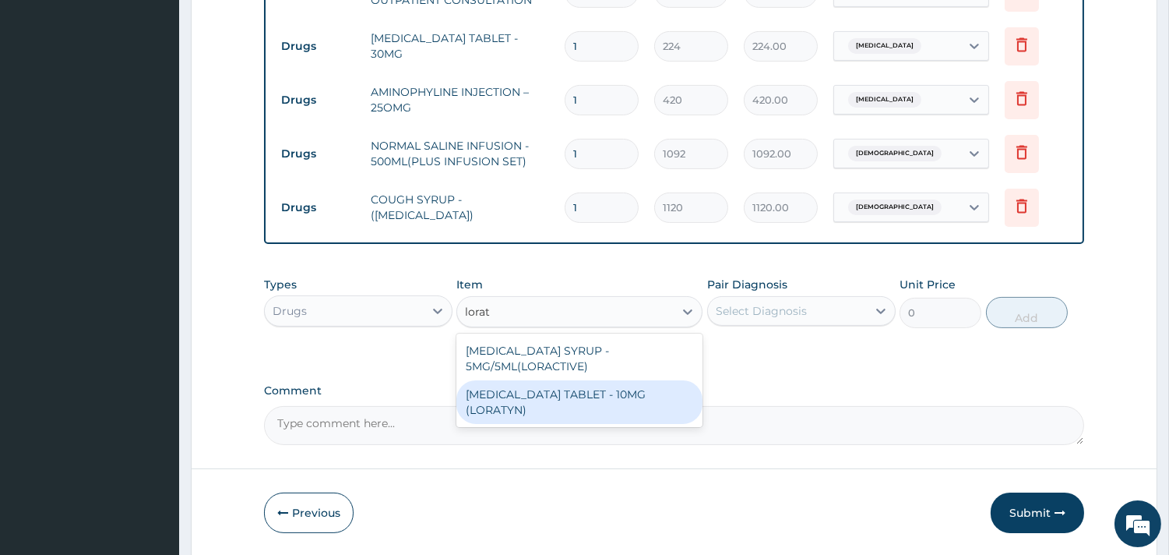
click at [636, 401] on div "[MEDICAL_DATA] TABLET - 10MG (LORATYN)" at bounding box center [580, 402] width 246 height 44
type input "98"
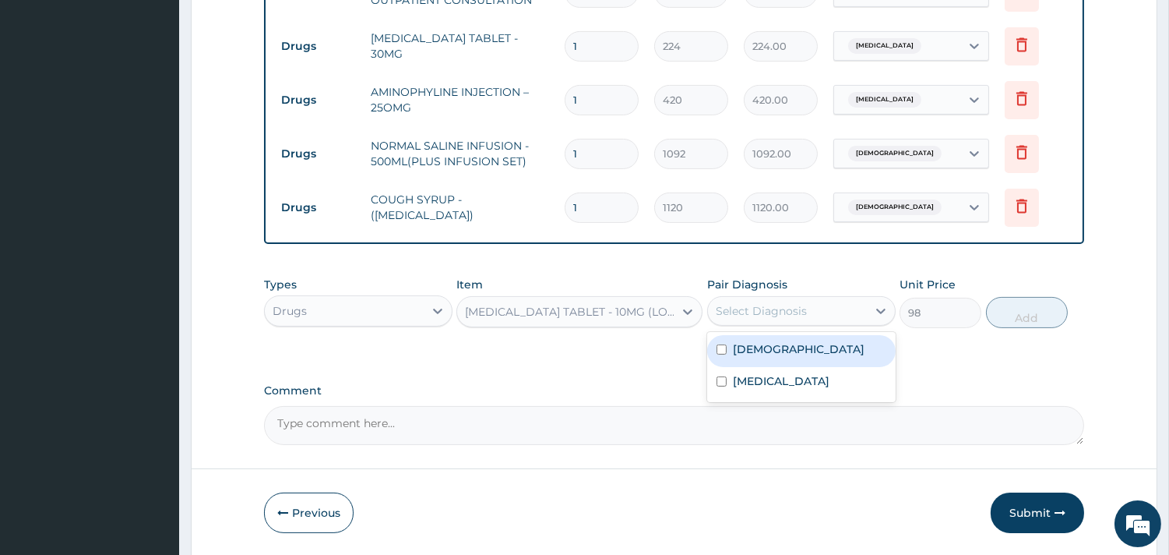
click at [731, 309] on div "Select Diagnosis" at bounding box center [761, 311] width 91 height 16
click at [653, 307] on div "[MEDICAL_DATA] TABLET - 10MG (LORATYN)" at bounding box center [570, 312] width 210 height 16
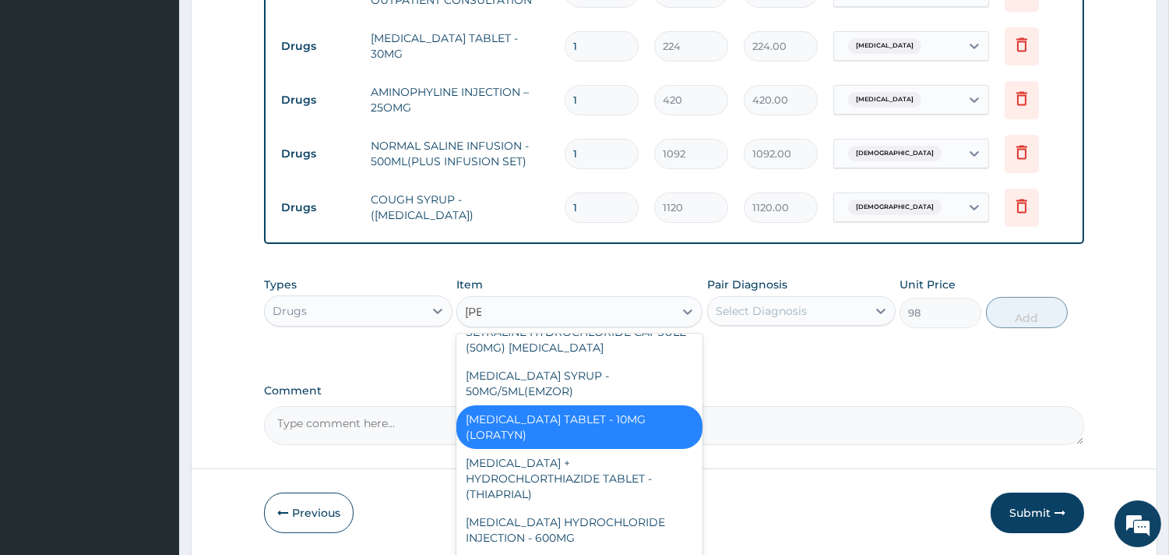
scroll to position [58, 0]
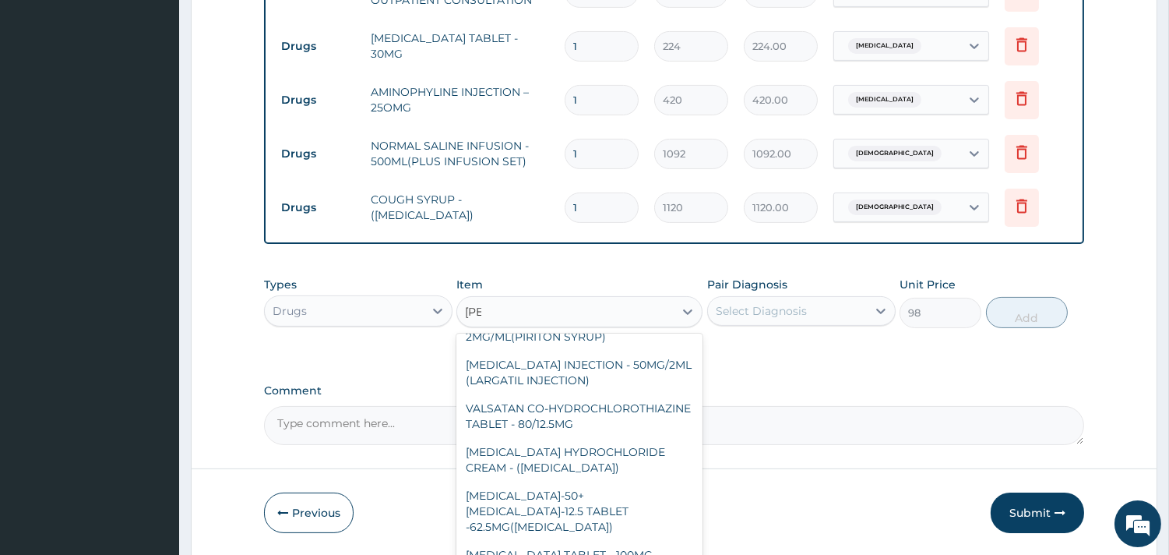
type input "lorat"
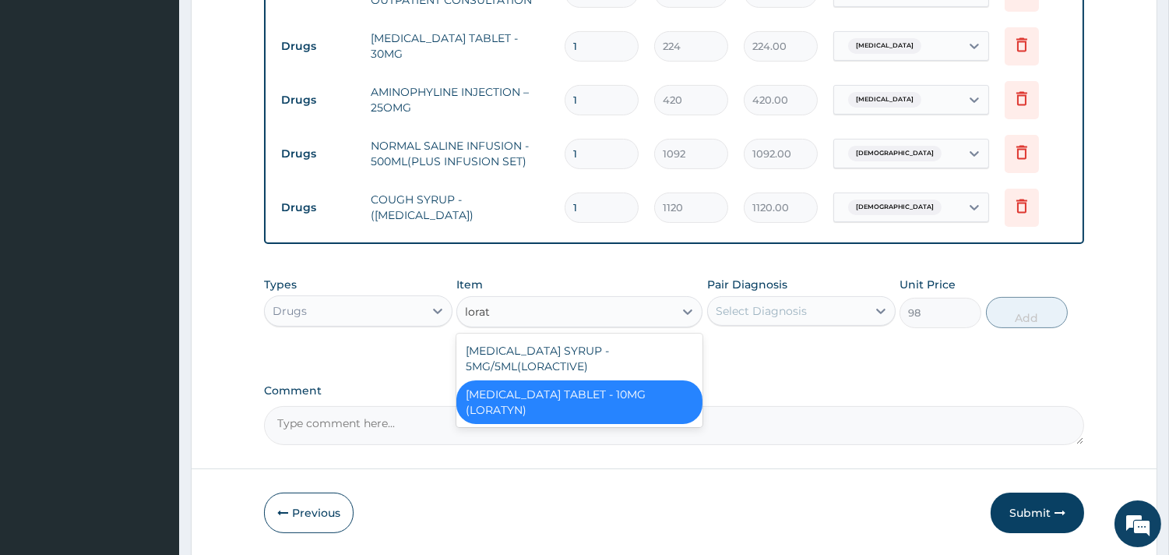
scroll to position [0, 0]
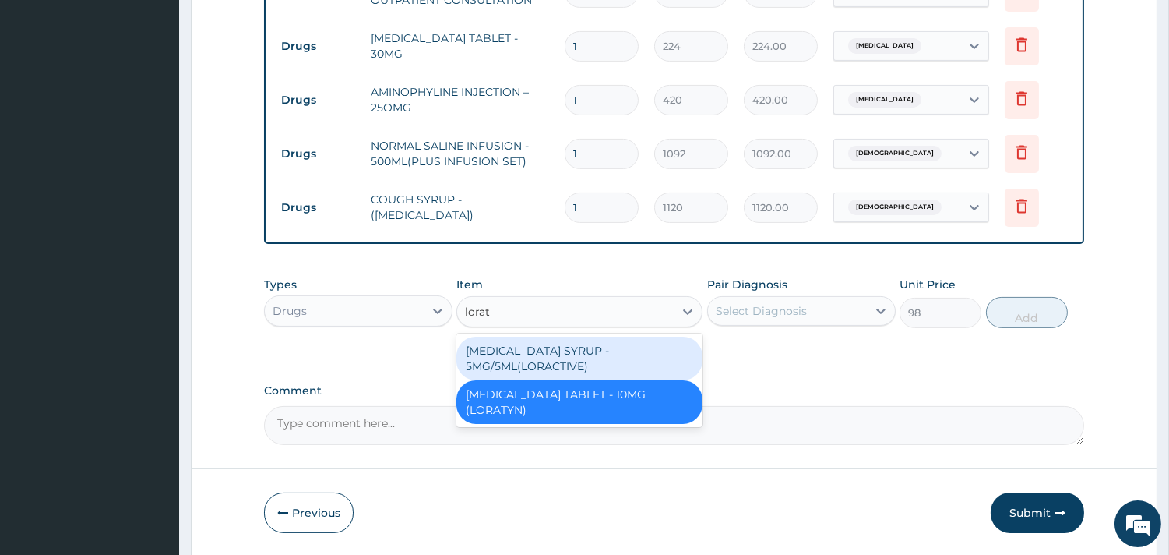
click at [558, 355] on div "[MEDICAL_DATA] SYRUP - 5MG/5ML(LORACTIVE)" at bounding box center [580, 359] width 246 height 44
type input "1232"
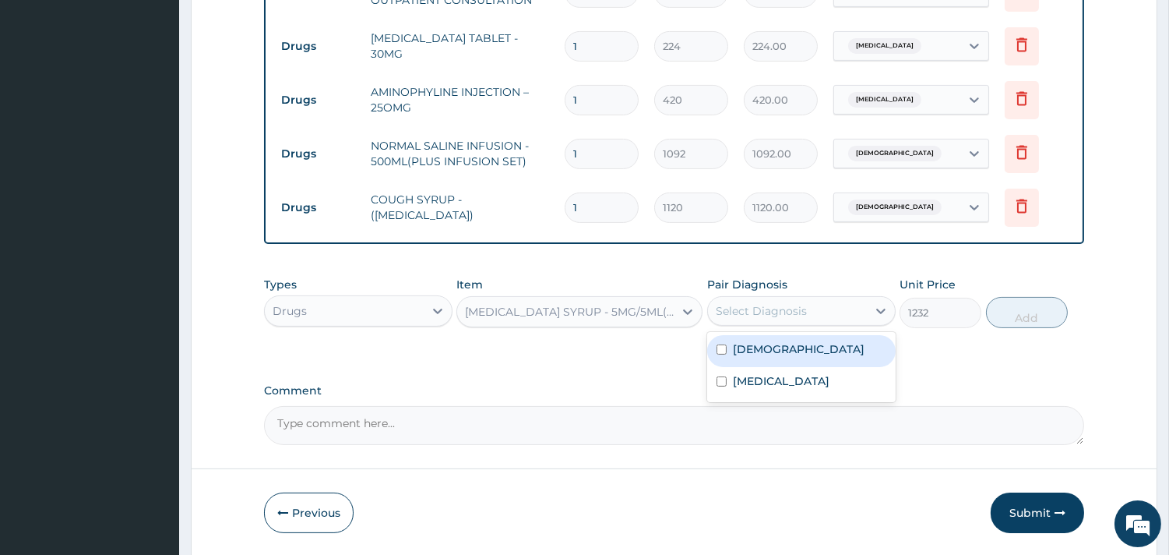
click at [797, 309] on div "Select Diagnosis" at bounding box center [761, 311] width 91 height 16
click at [816, 348] on div "[DEMOGRAPHIC_DATA]" at bounding box center [801, 351] width 189 height 32
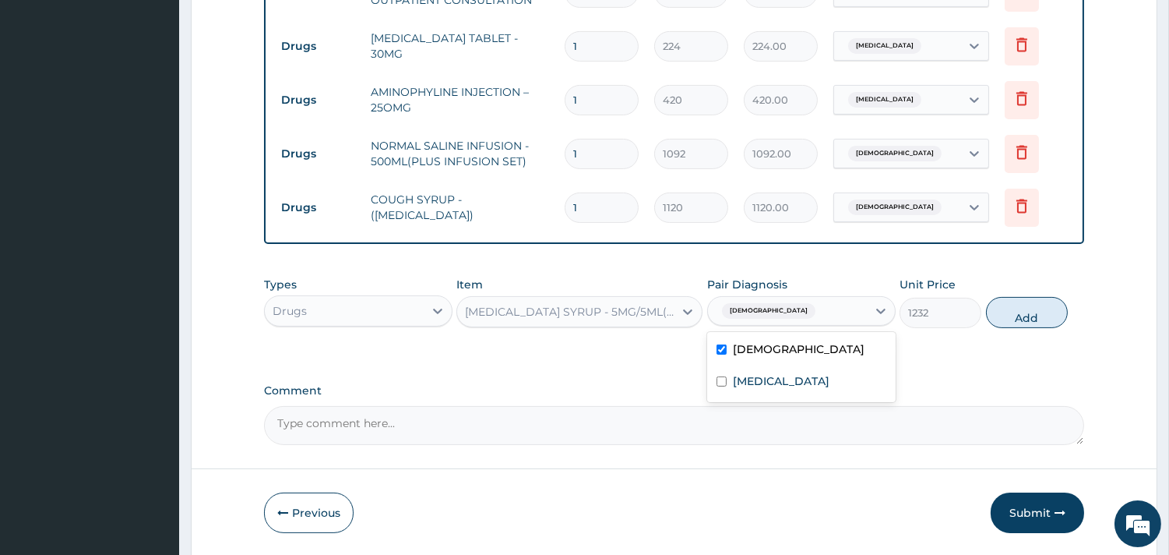
checkbox input "true"
click at [998, 320] on button "Add" at bounding box center [1027, 312] width 82 height 31
type input "0"
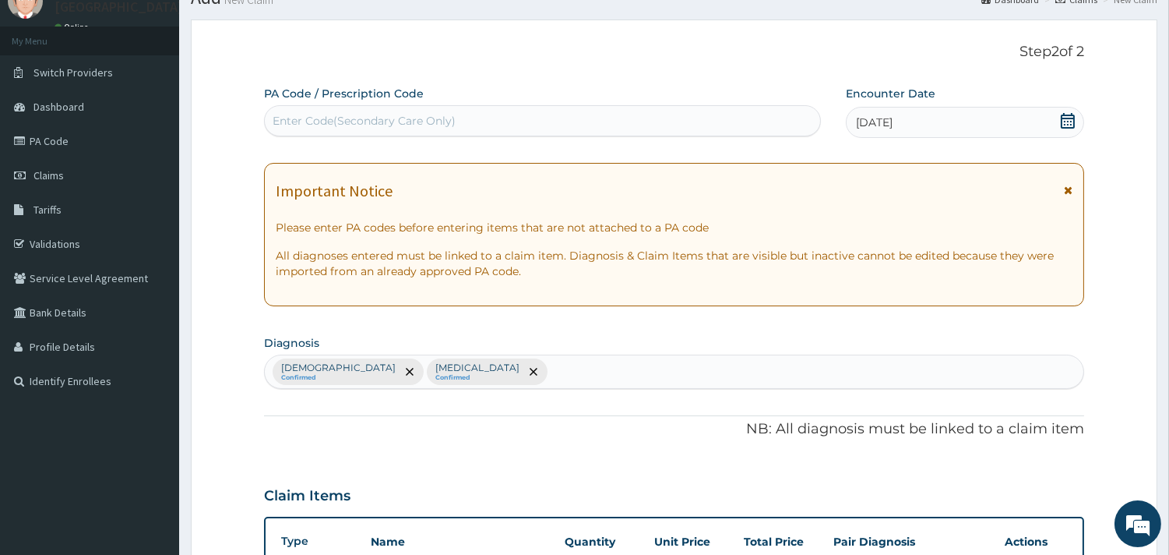
scroll to position [50, 0]
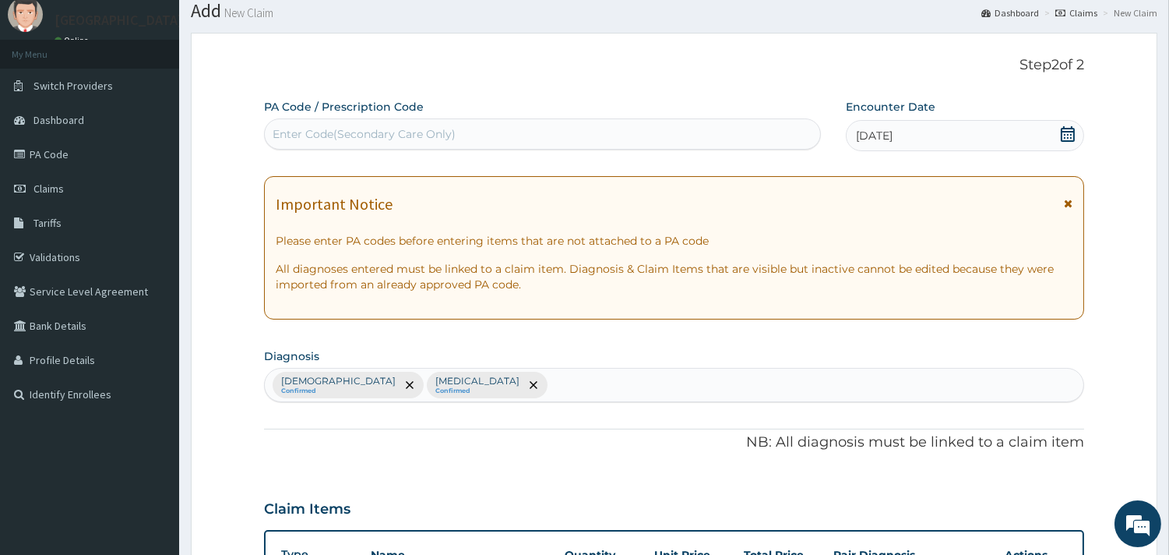
click at [567, 126] on div "Enter Code(Secondary Care Only)" at bounding box center [543, 134] width 556 height 25
paste input "PA/88F2F0"
type input "PA/88F2F0"
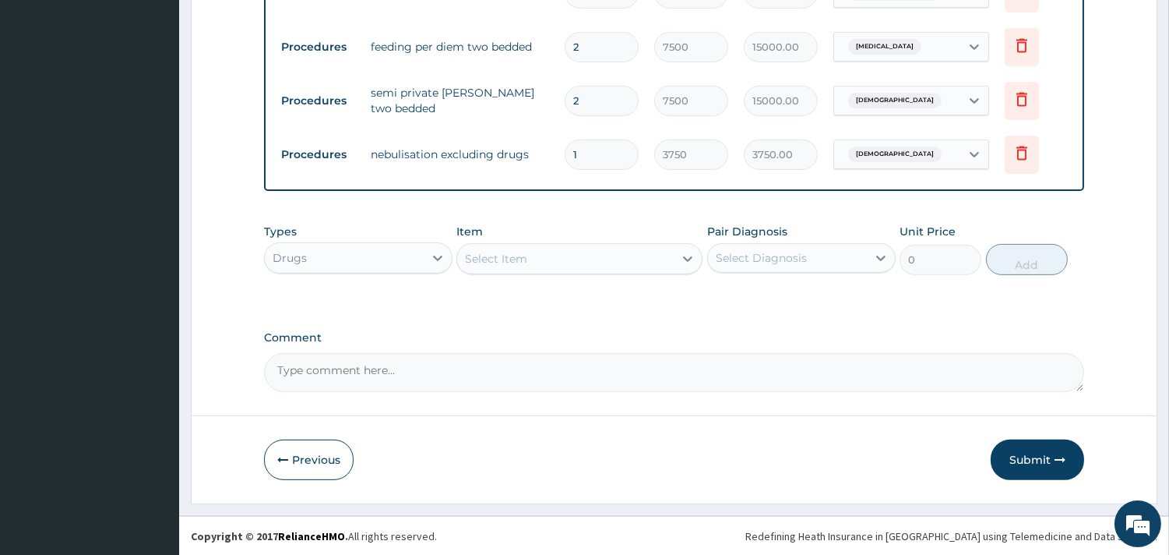
scroll to position [980, 0]
click at [1024, 457] on button "Submit" at bounding box center [1037, 459] width 93 height 41
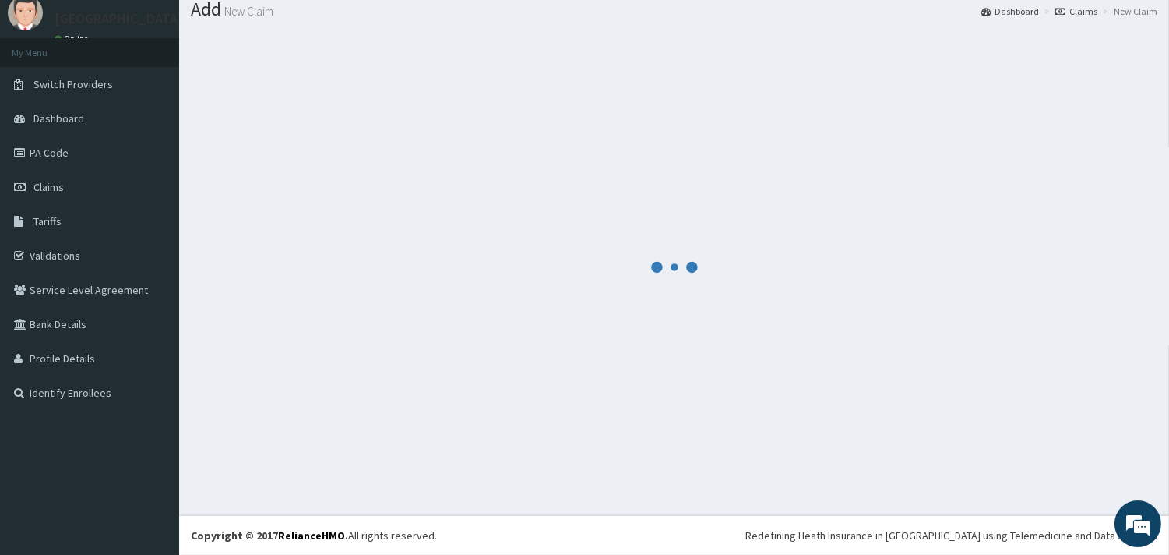
scroll to position [51, 0]
